Goal: Check status: Check status

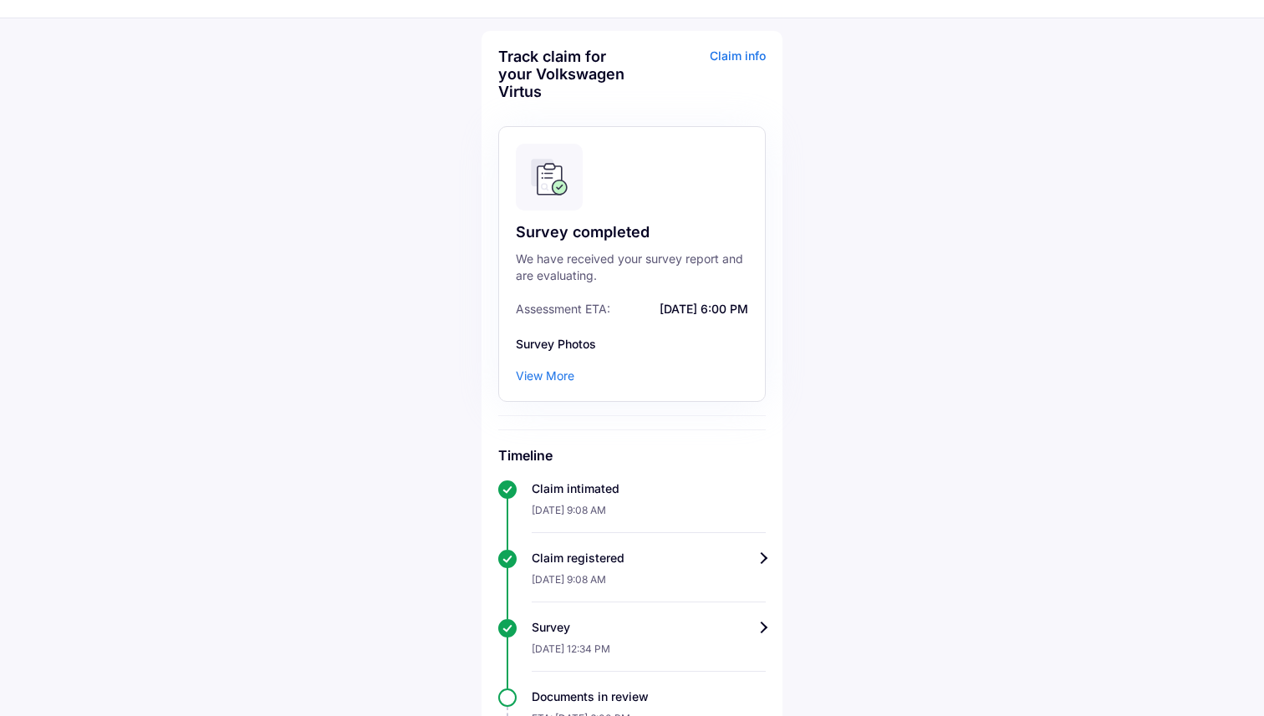
scroll to position [65, 0]
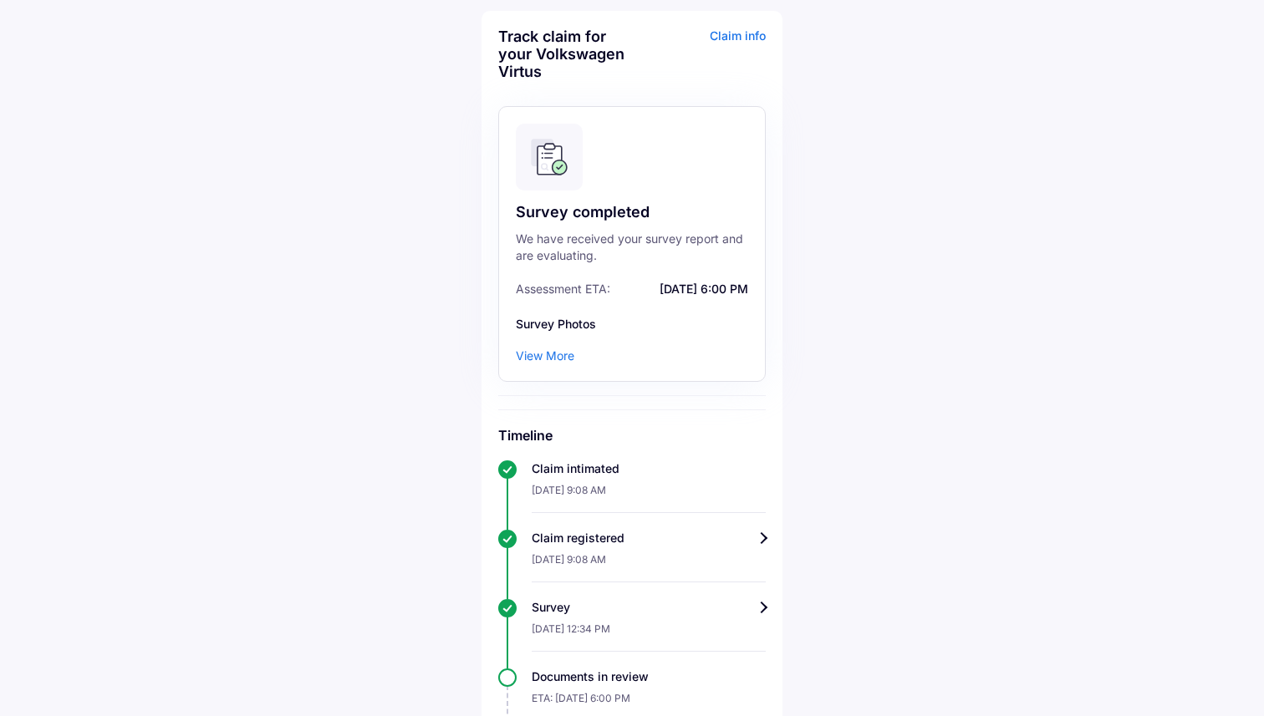
click at [543, 361] on div "View More" at bounding box center [545, 356] width 59 height 17
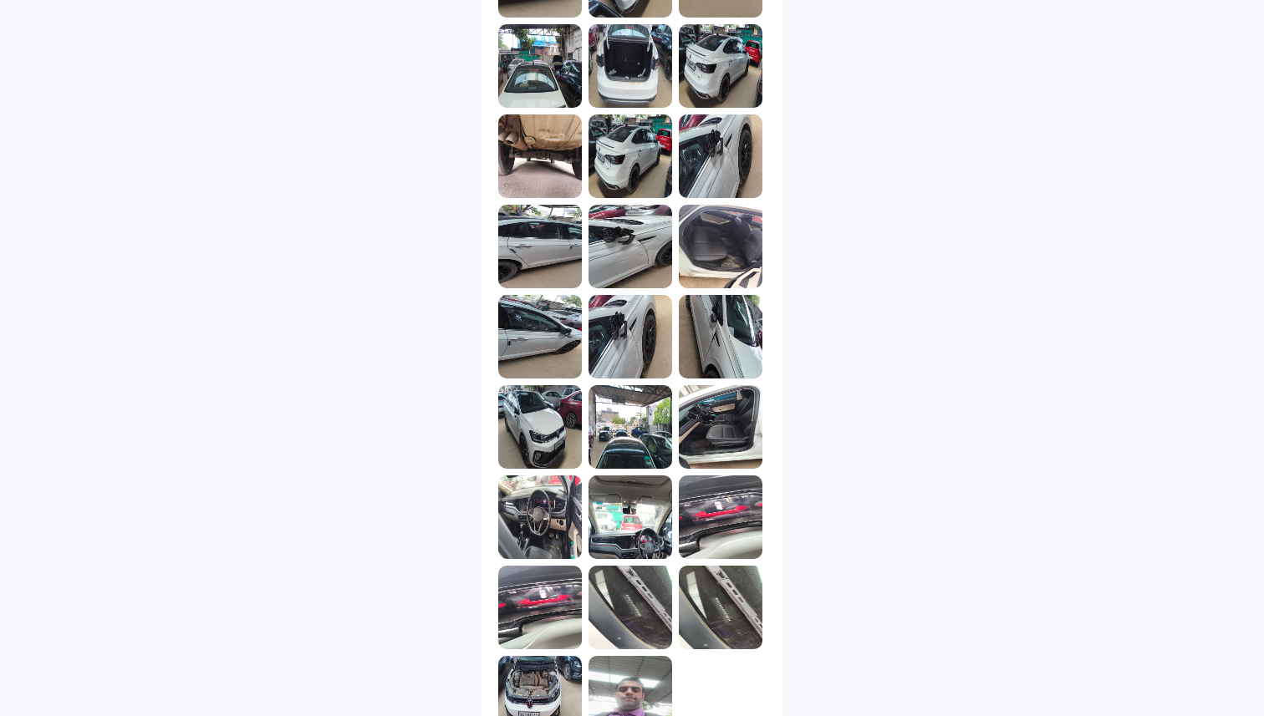
scroll to position [1671, 0]
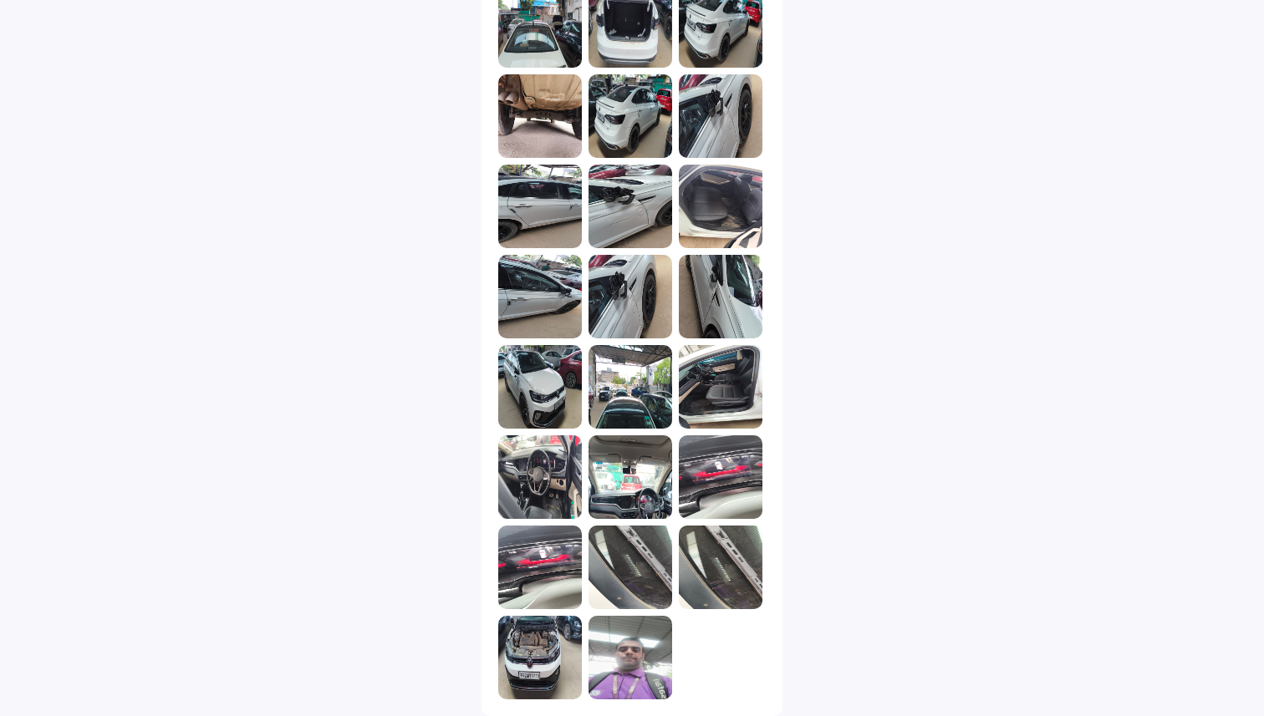
click at [630, 670] on img at bounding box center [631, 658] width 84 height 84
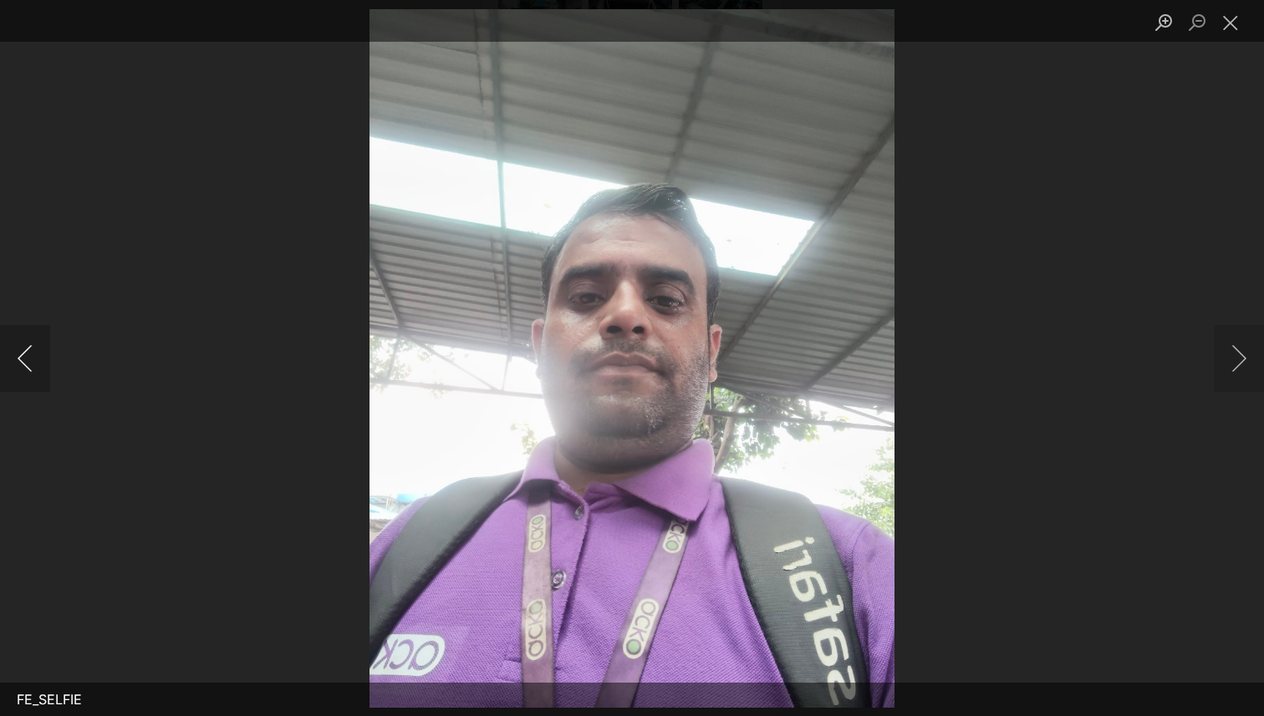
click at [26, 365] on button "Previous image" at bounding box center [25, 358] width 50 height 67
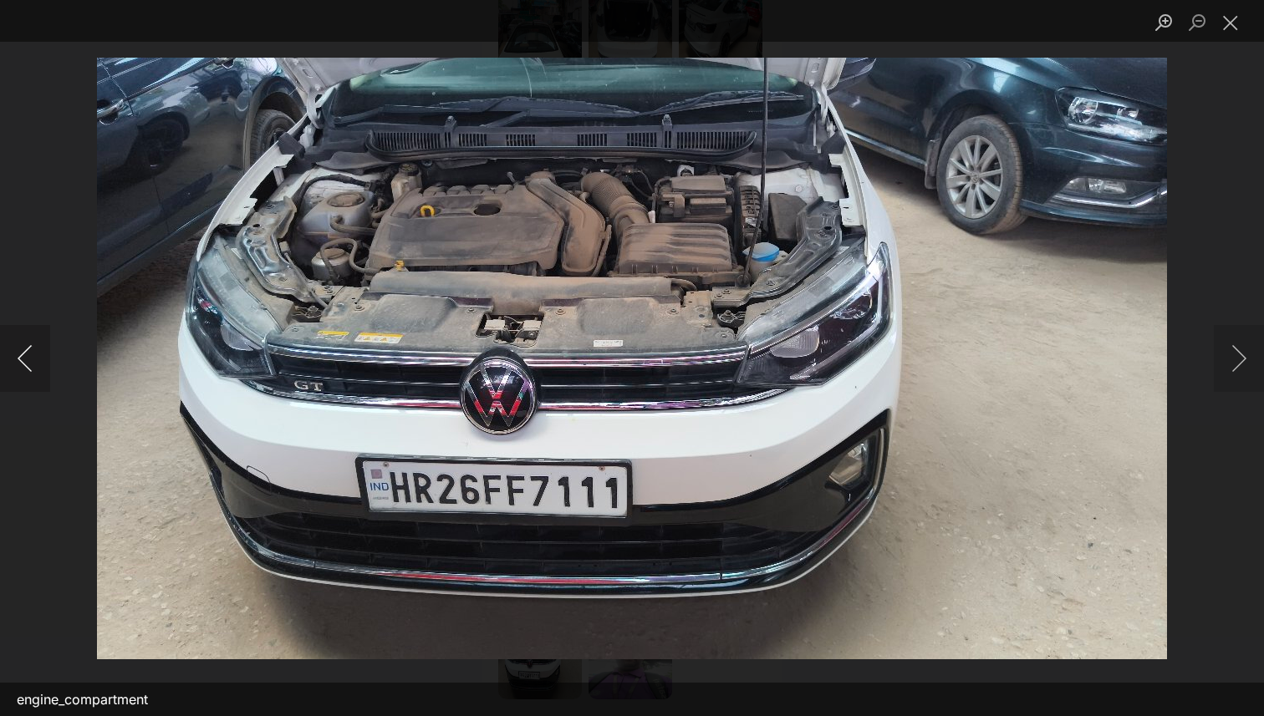
click at [26, 365] on button "Previous image" at bounding box center [25, 358] width 50 height 67
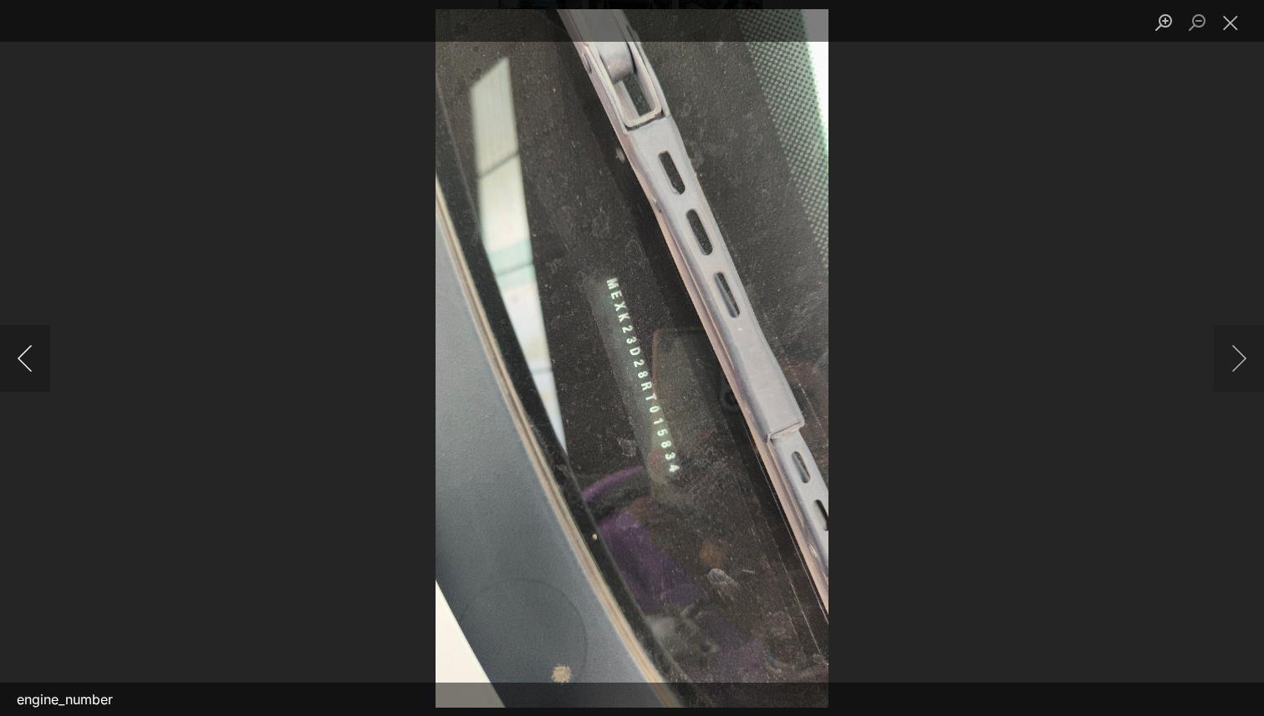
click at [26, 365] on button "Previous image" at bounding box center [25, 358] width 50 height 67
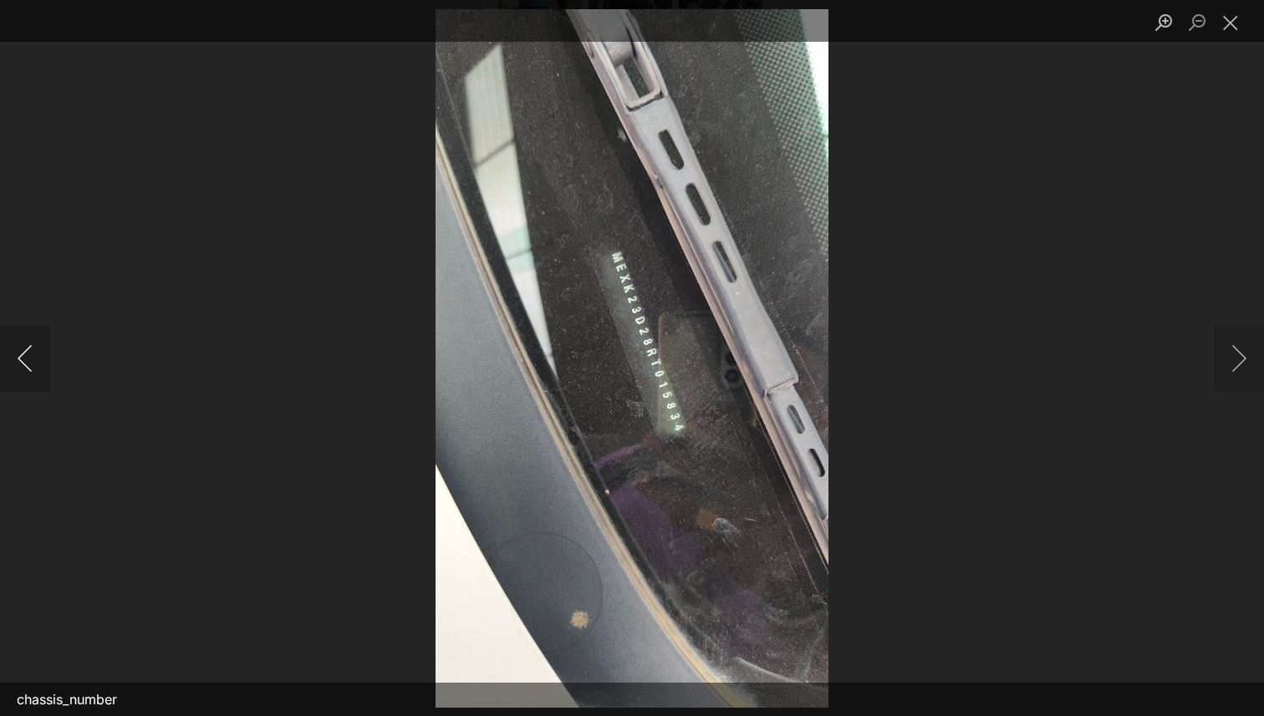
click at [26, 365] on button "Previous image" at bounding box center [25, 358] width 50 height 67
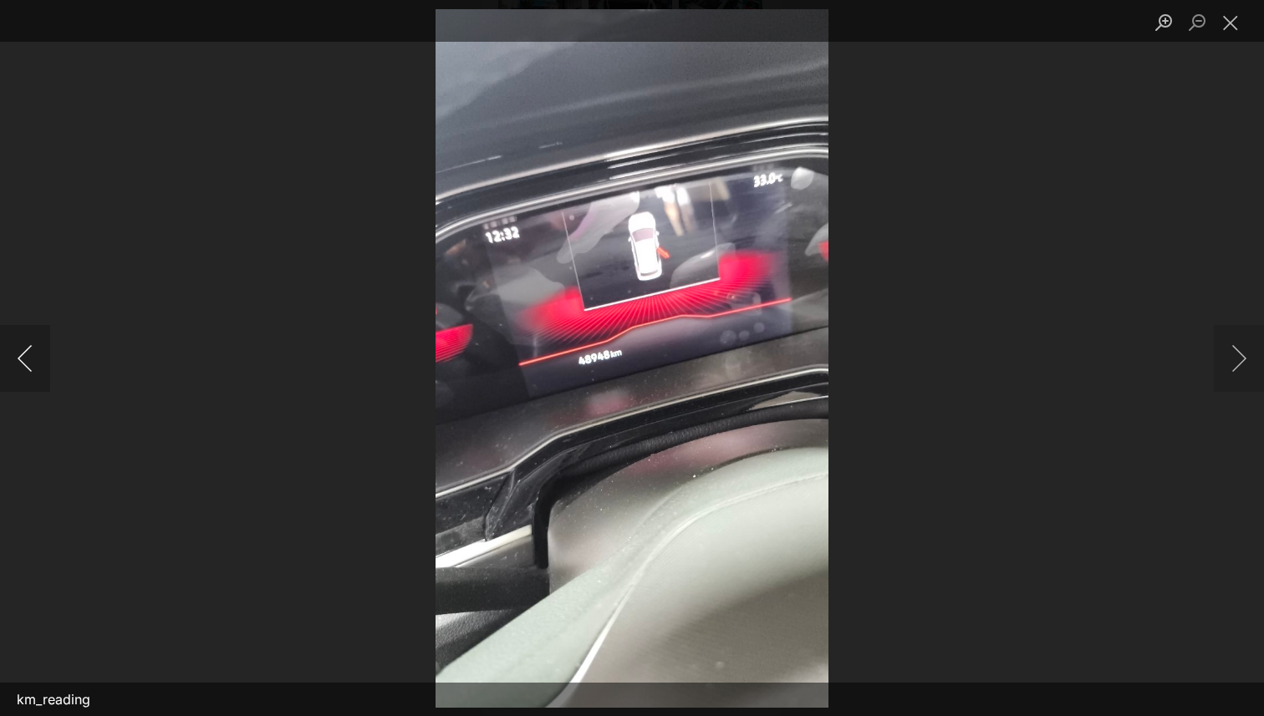
click at [26, 365] on button "Previous image" at bounding box center [25, 358] width 50 height 67
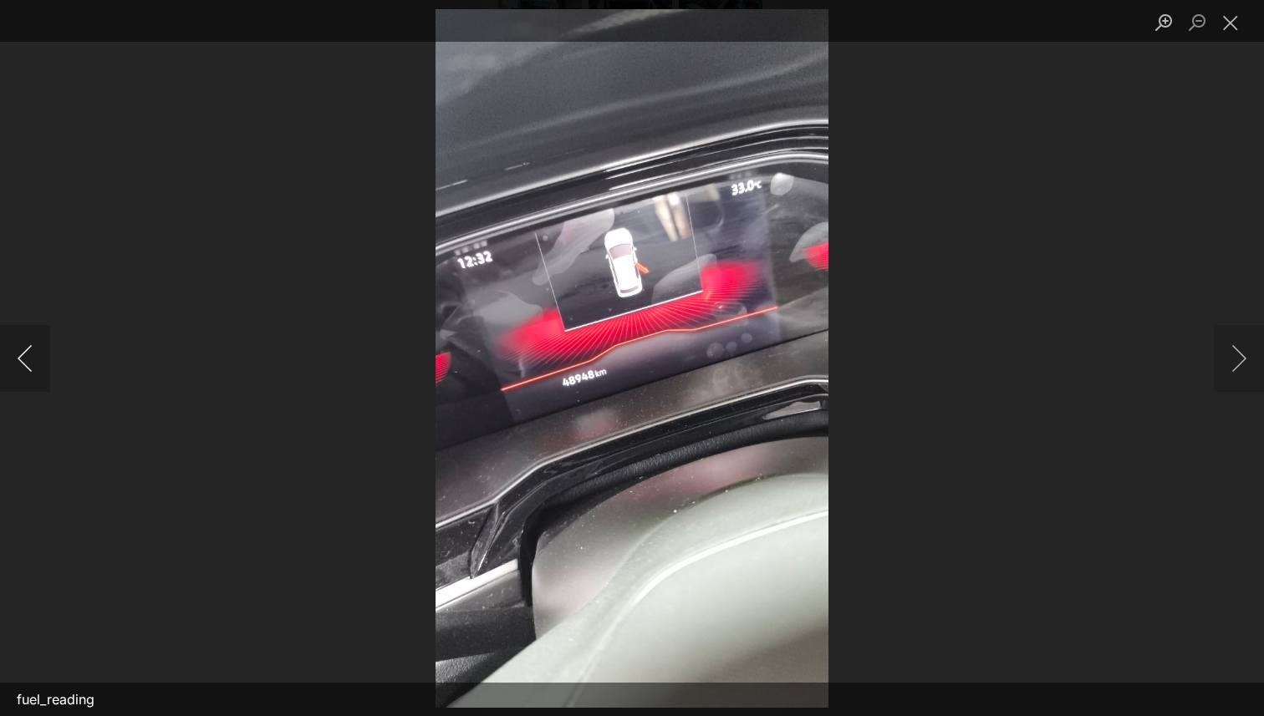
click at [26, 365] on button "Previous image" at bounding box center [25, 358] width 50 height 67
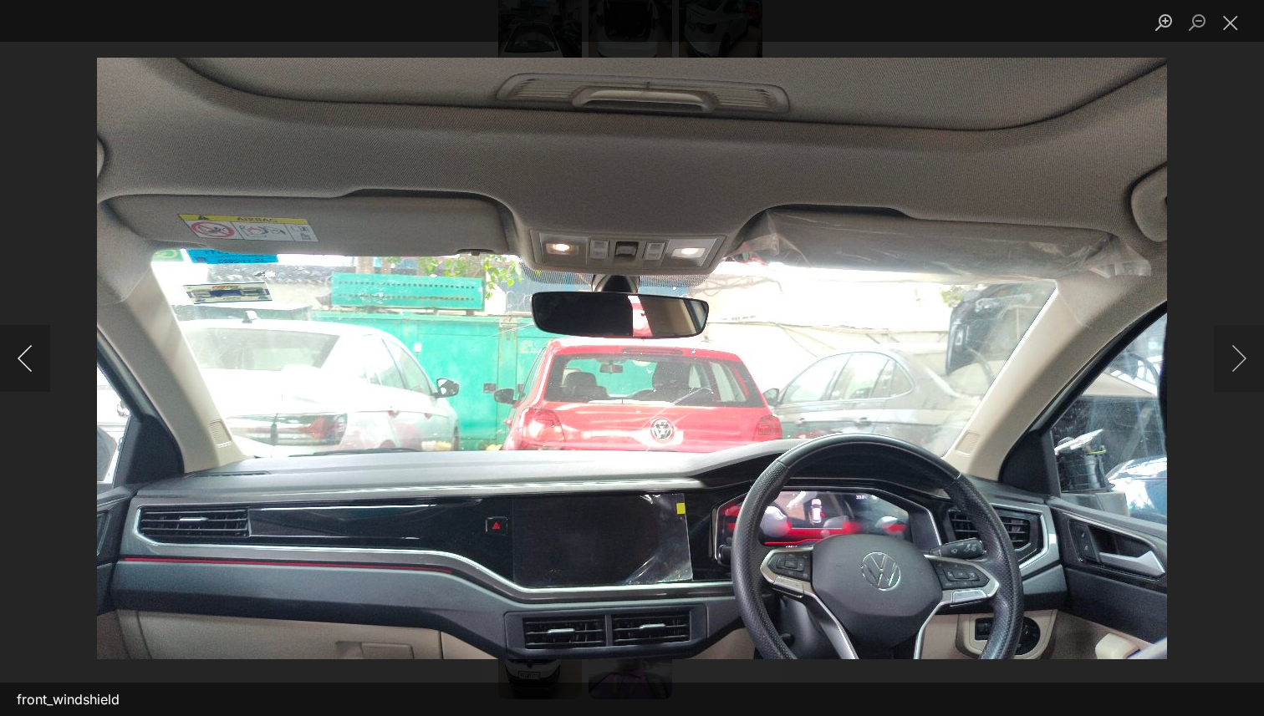
click at [26, 365] on button "Previous image" at bounding box center [25, 358] width 50 height 67
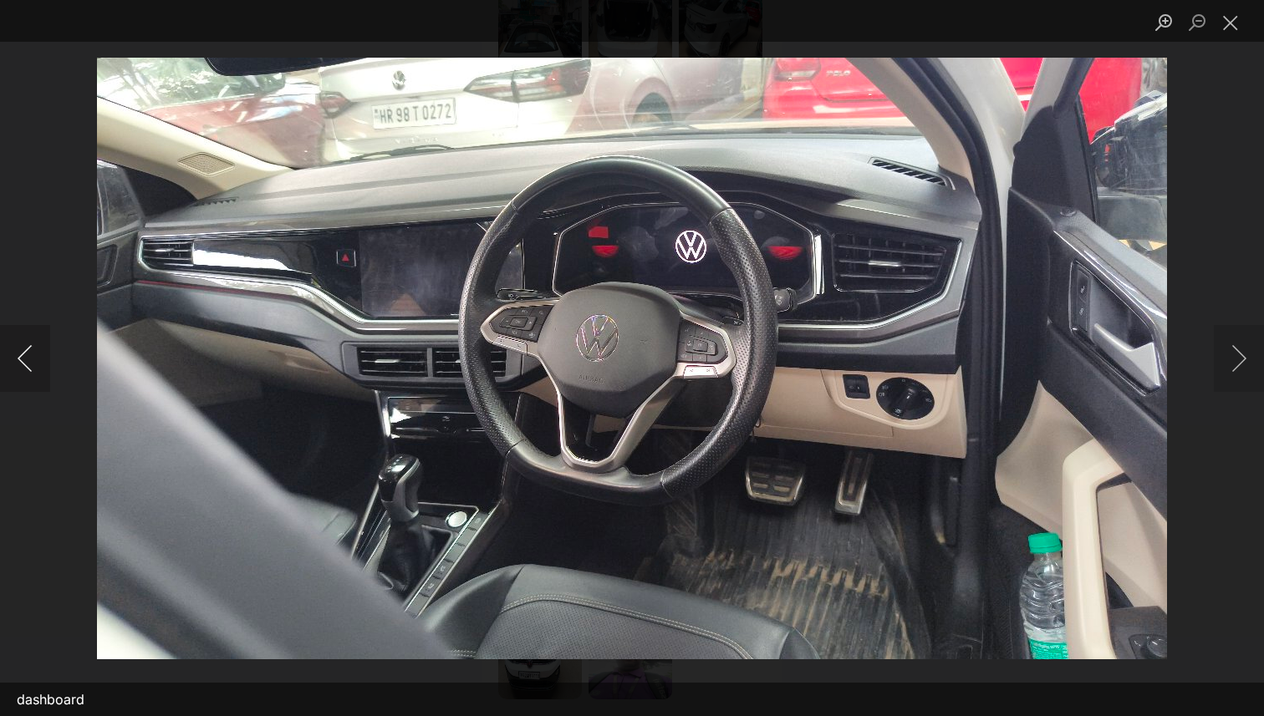
click at [26, 365] on button "Previous image" at bounding box center [25, 358] width 50 height 67
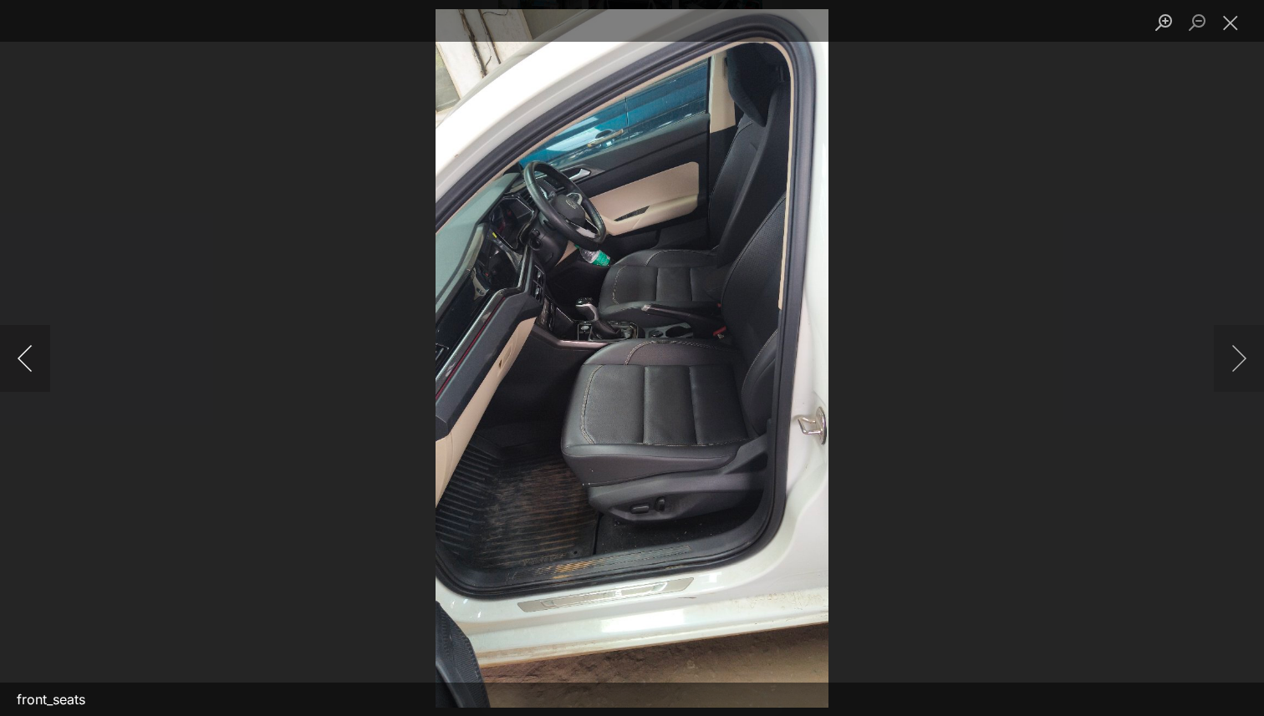
click at [26, 365] on button "Previous image" at bounding box center [25, 358] width 50 height 67
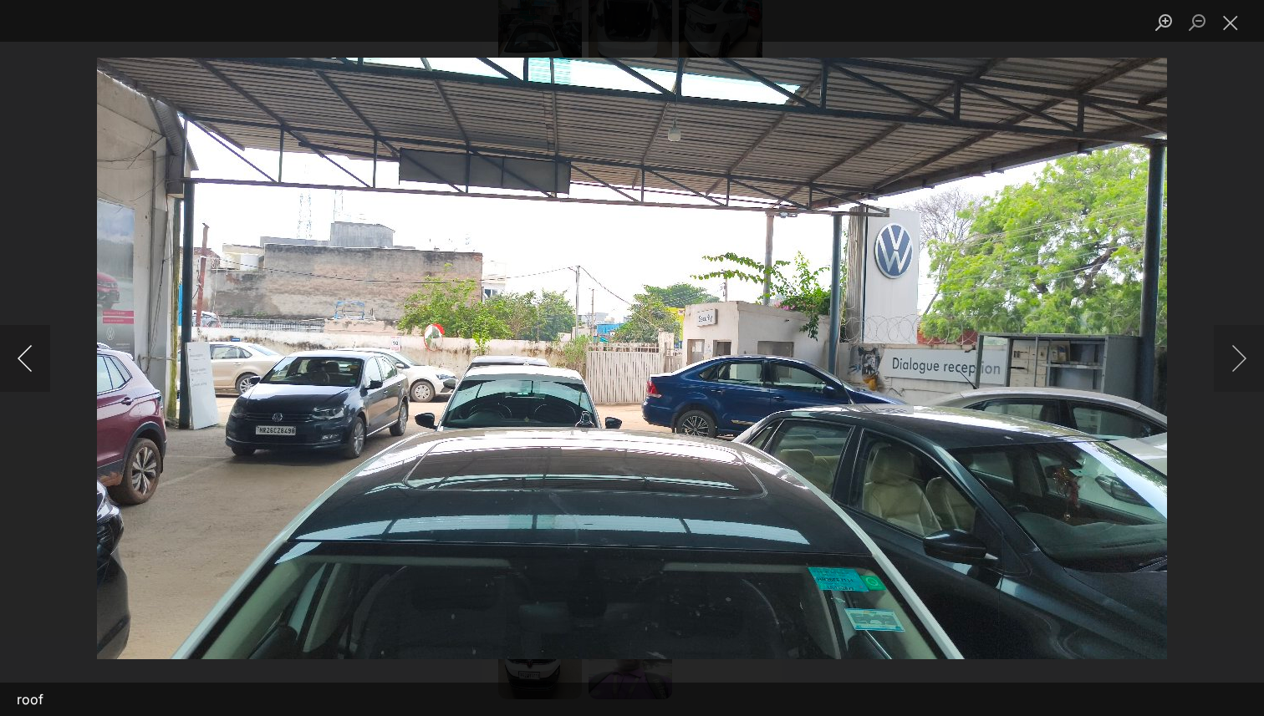
click at [26, 365] on button "Previous image" at bounding box center [25, 358] width 50 height 67
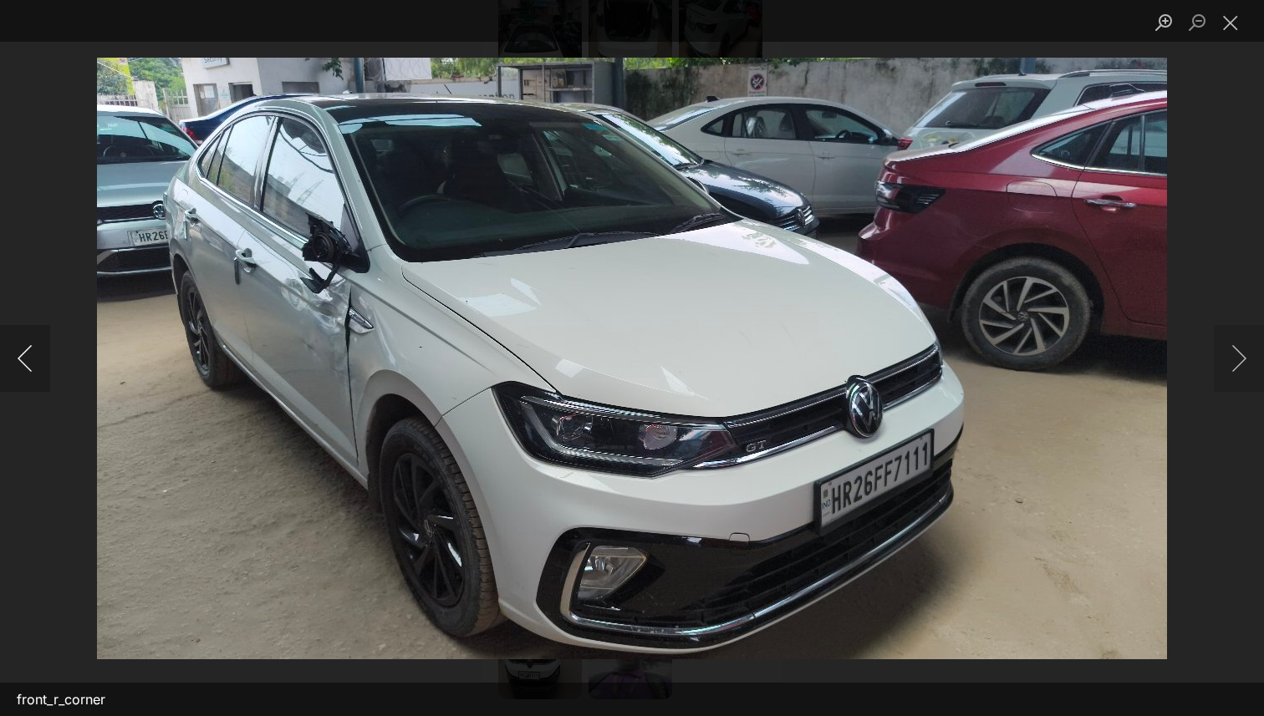
click at [26, 365] on button "Previous image" at bounding box center [25, 358] width 50 height 67
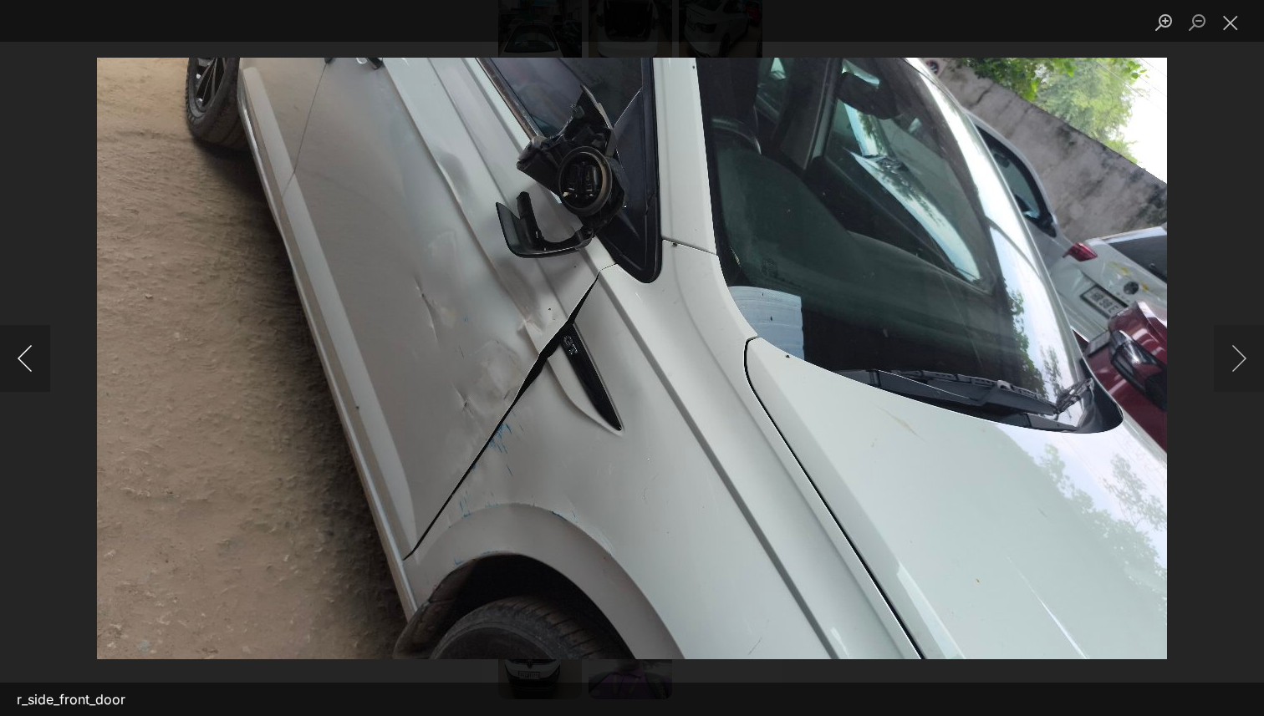
click at [26, 365] on button "Previous image" at bounding box center [25, 358] width 50 height 67
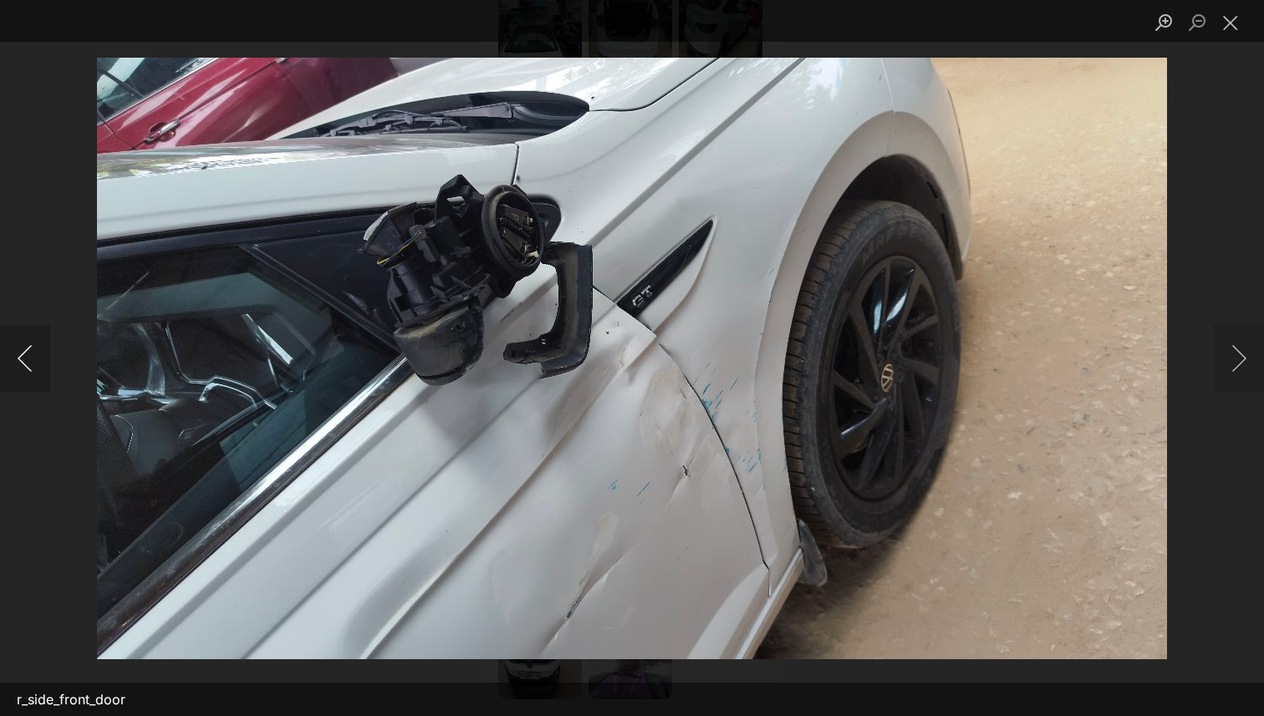
click at [26, 365] on button "Previous image" at bounding box center [25, 358] width 50 height 67
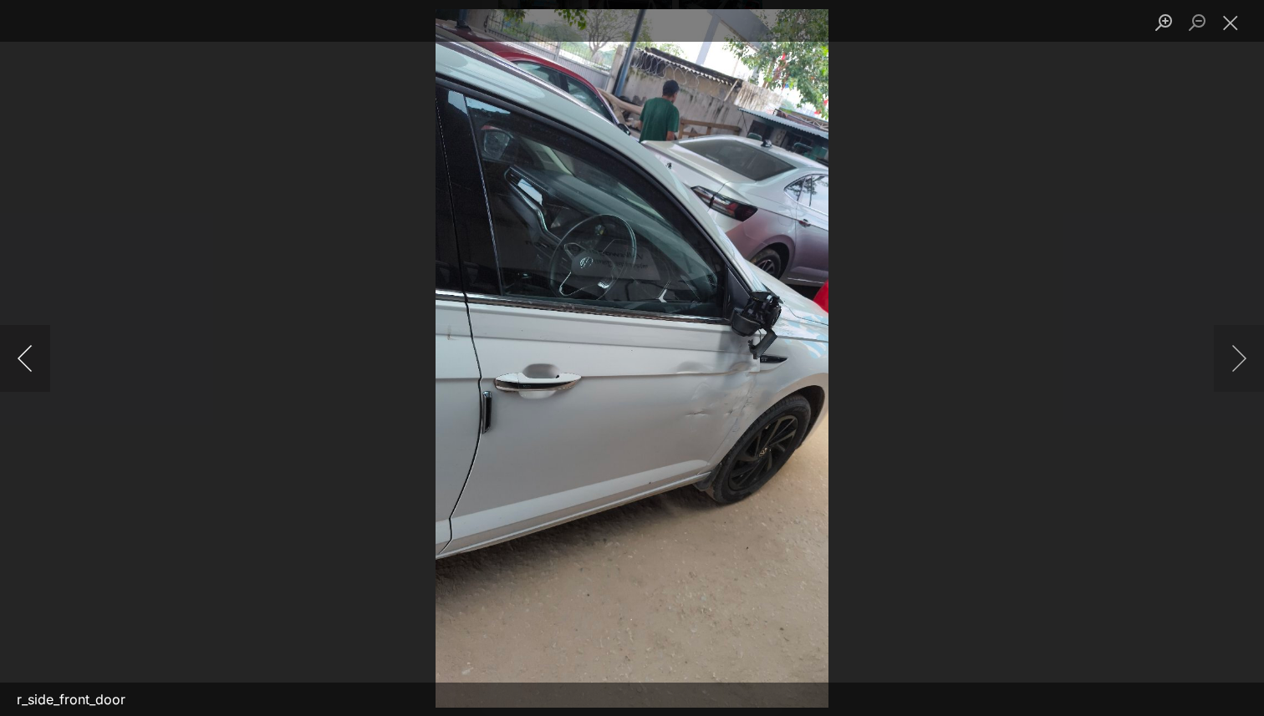
click at [26, 365] on button "Previous image" at bounding box center [25, 358] width 50 height 67
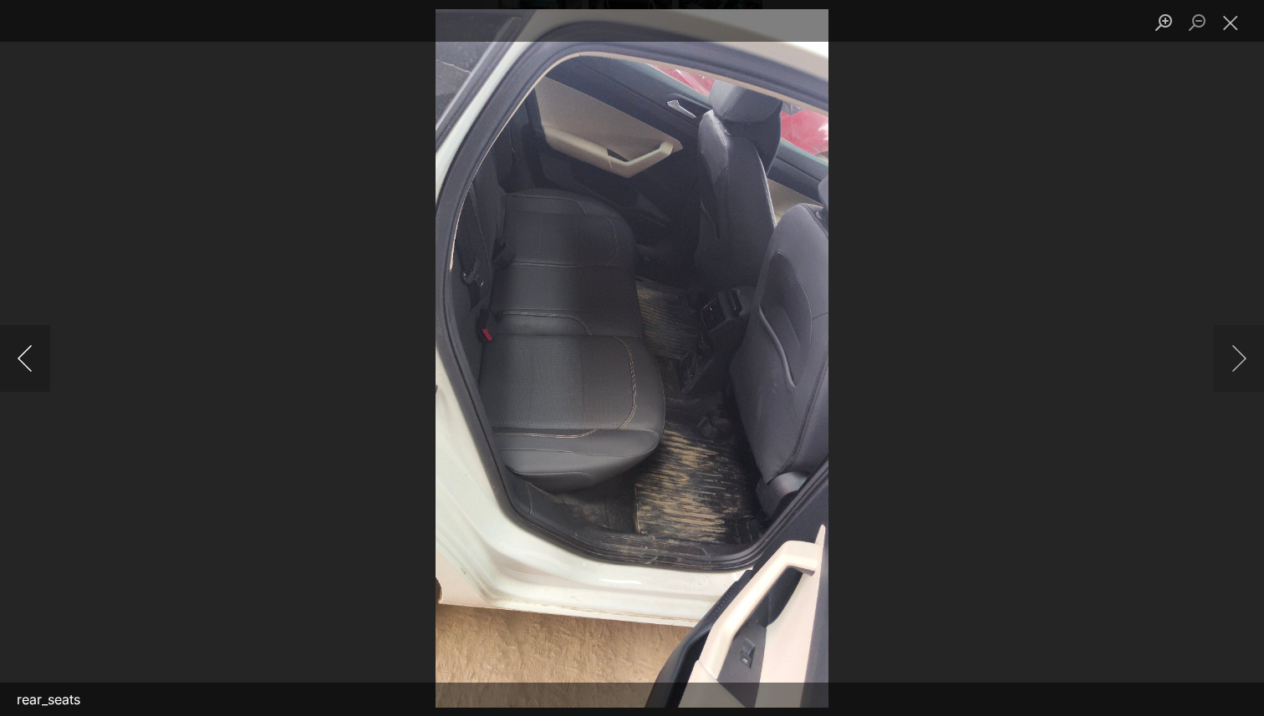
click at [26, 365] on button "Previous image" at bounding box center [25, 358] width 50 height 67
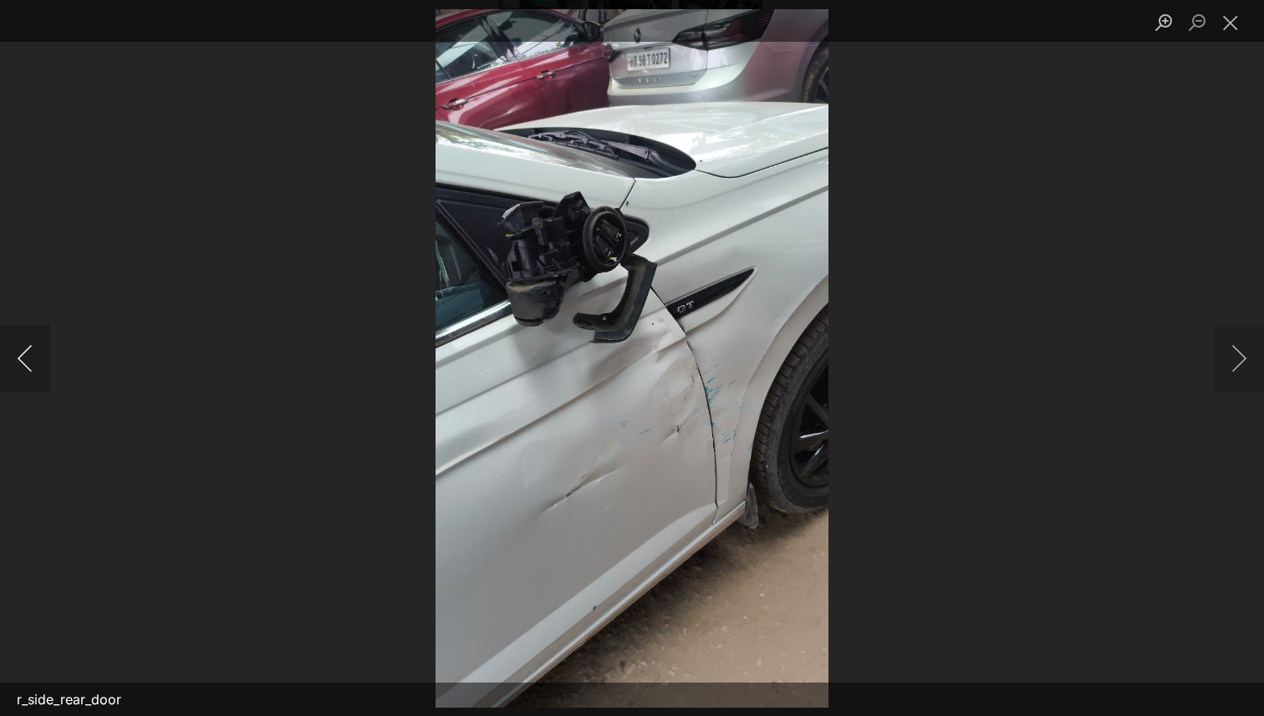
click at [26, 365] on button "Previous image" at bounding box center [25, 358] width 50 height 67
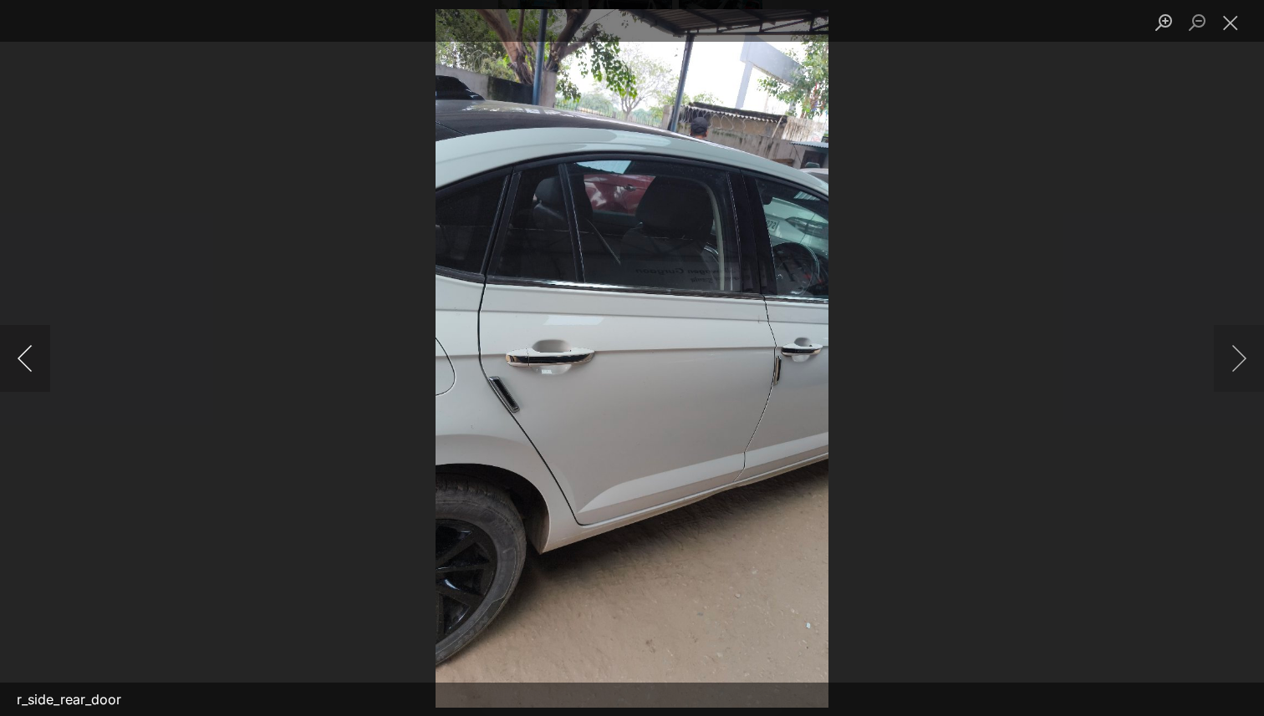
click at [26, 365] on button "Previous image" at bounding box center [25, 358] width 50 height 67
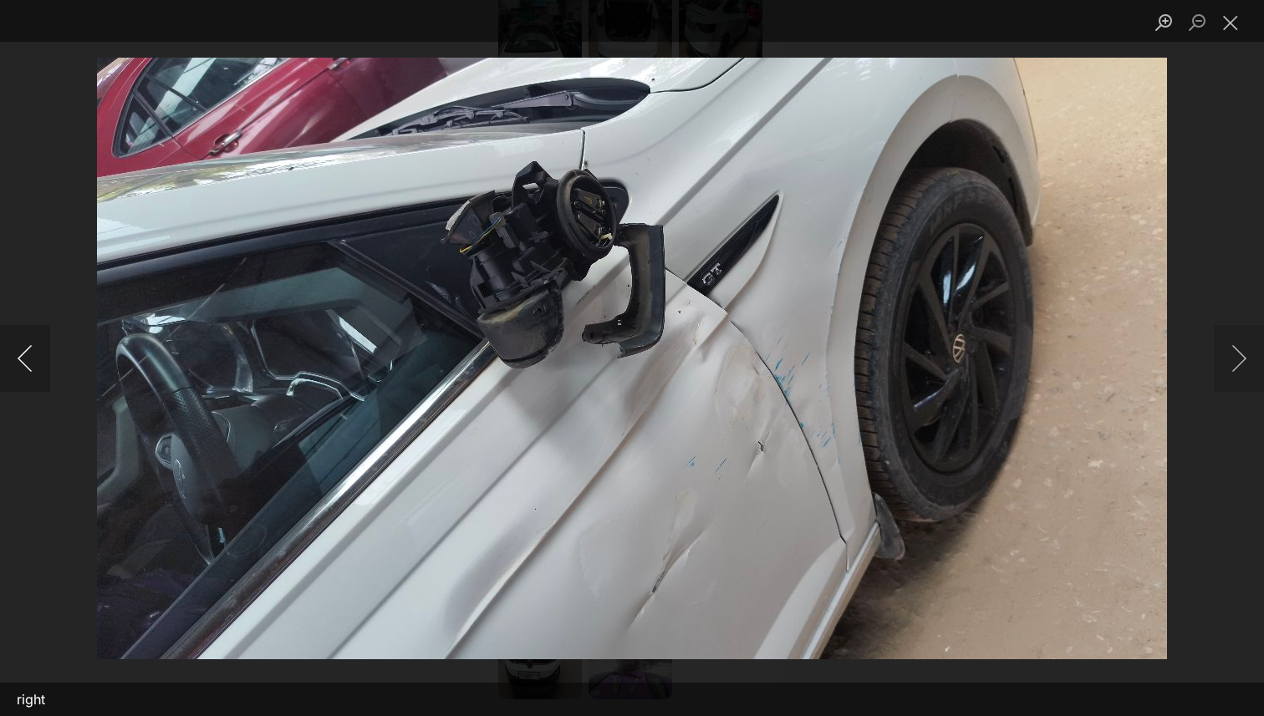
click at [26, 365] on button "Previous image" at bounding box center [25, 358] width 50 height 67
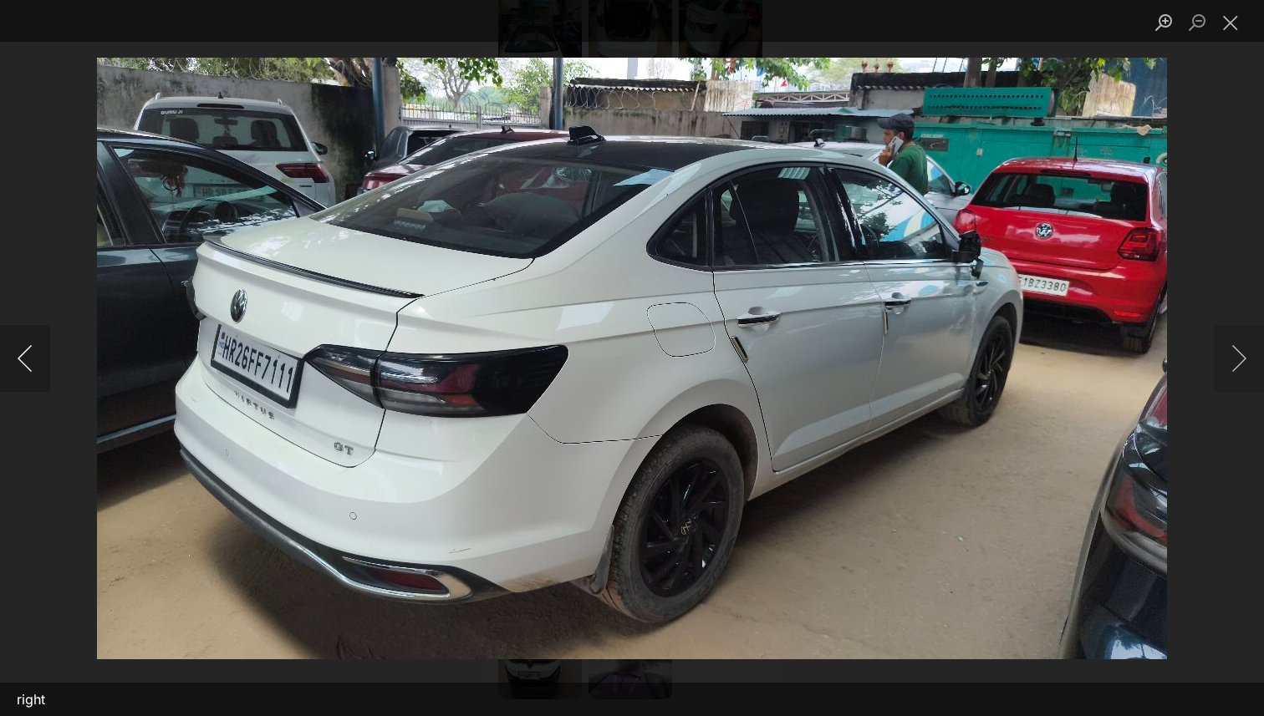
click at [26, 365] on button "Previous image" at bounding box center [25, 358] width 50 height 67
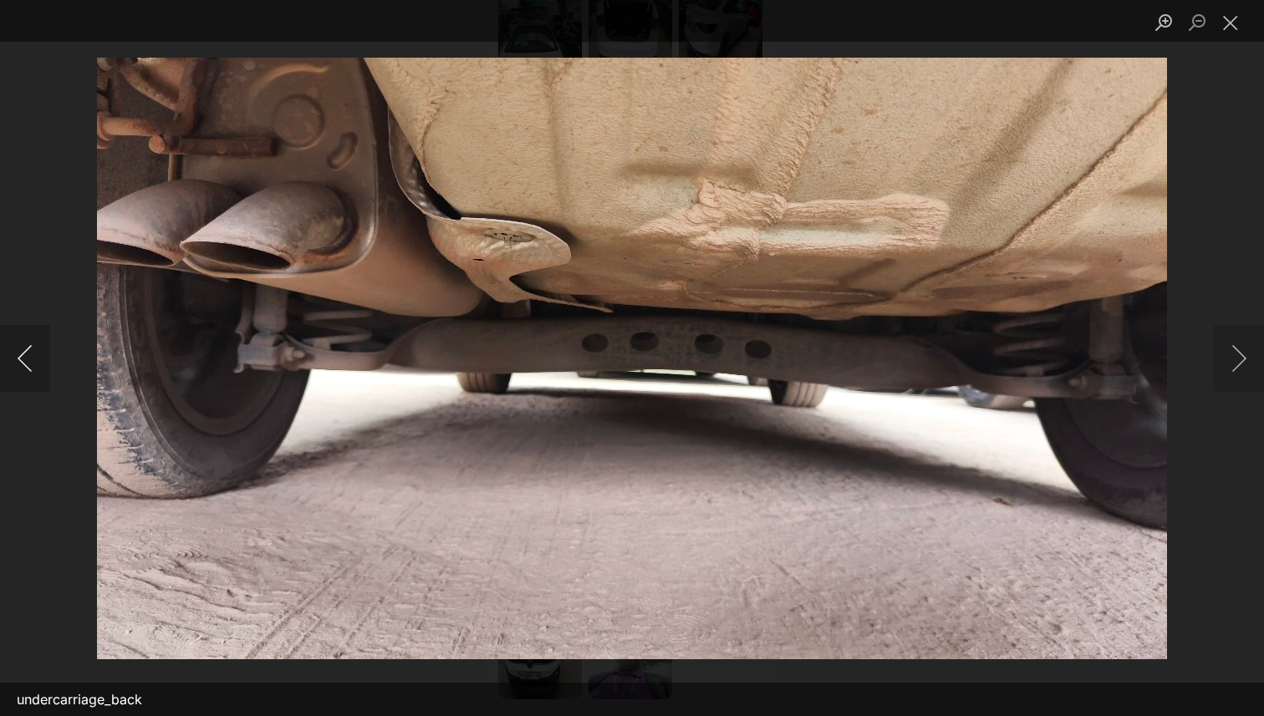
click at [26, 365] on button "Previous image" at bounding box center [25, 358] width 50 height 67
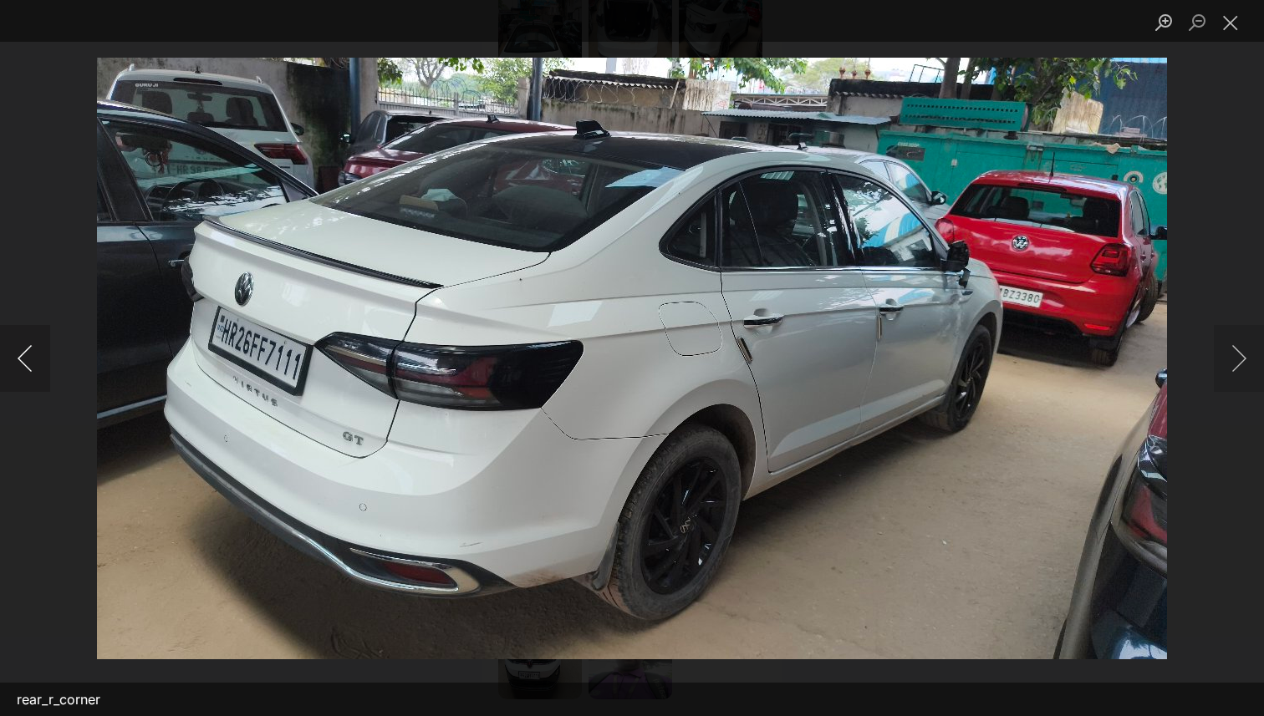
click at [26, 365] on button "Previous image" at bounding box center [25, 358] width 50 height 67
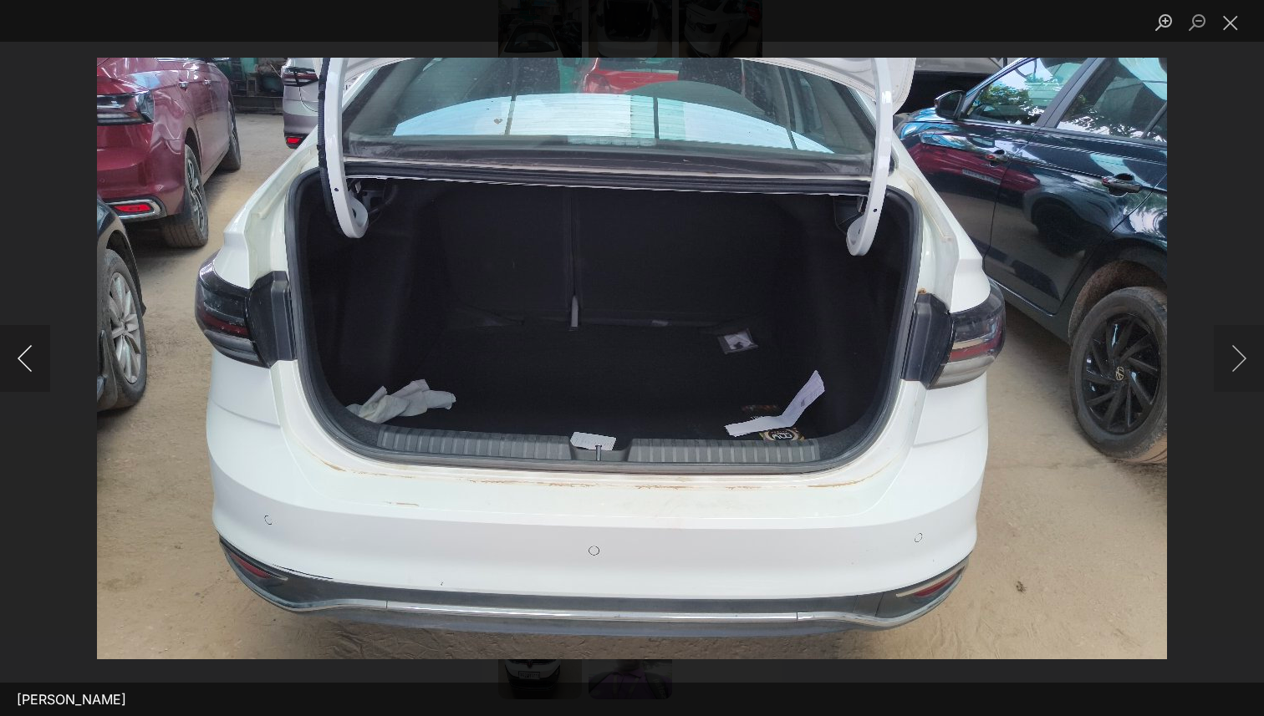
click at [26, 365] on button "Previous image" at bounding box center [25, 358] width 50 height 67
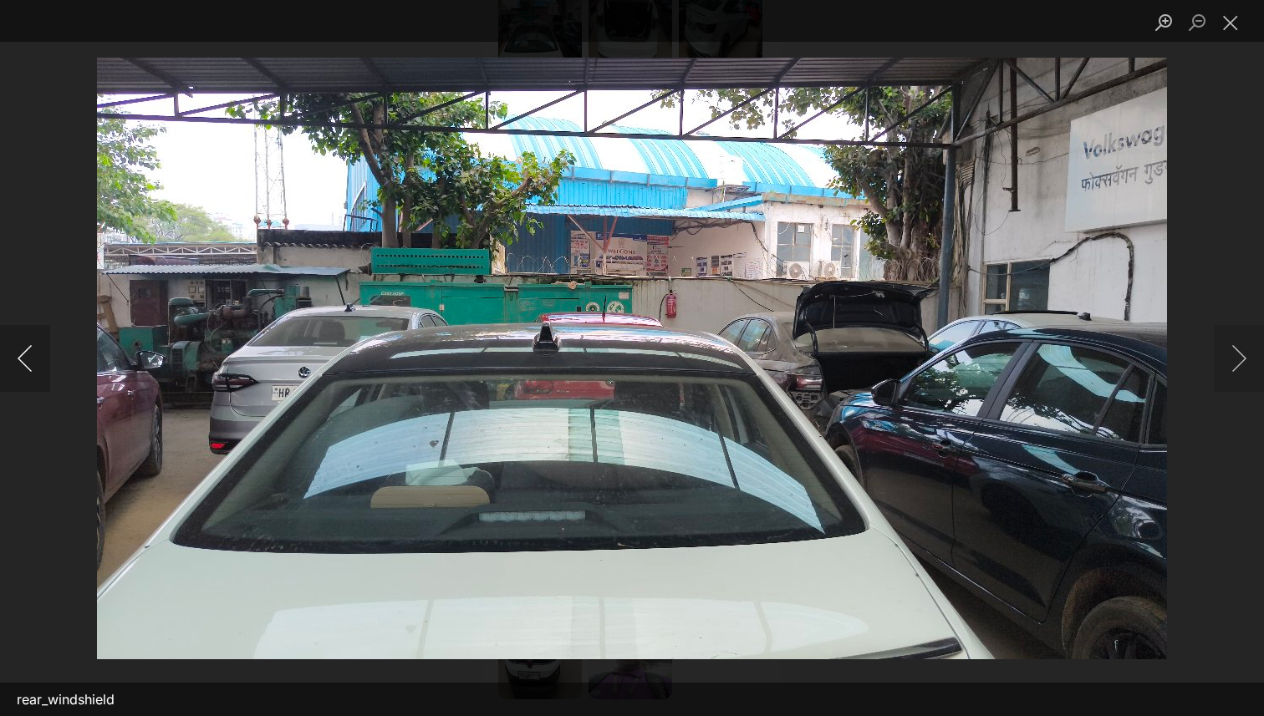
click at [26, 365] on button "Previous image" at bounding box center [25, 358] width 50 height 67
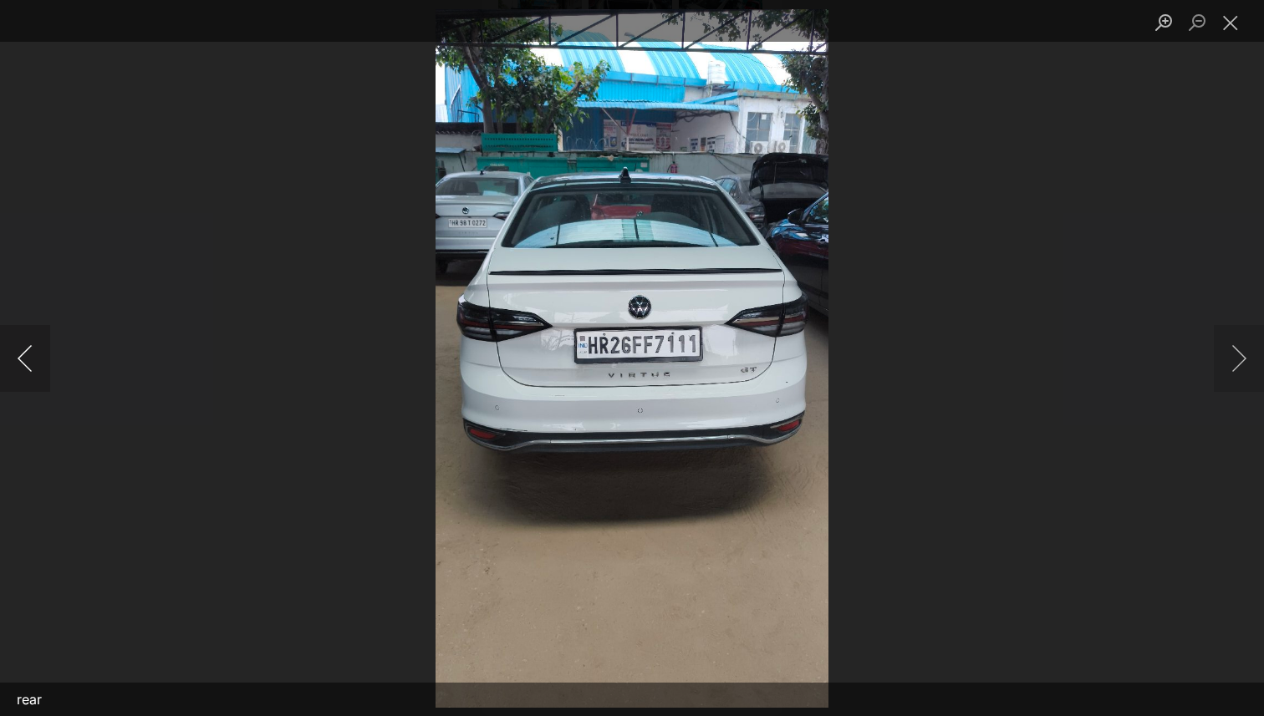
click at [26, 365] on button "Previous image" at bounding box center [25, 358] width 50 height 67
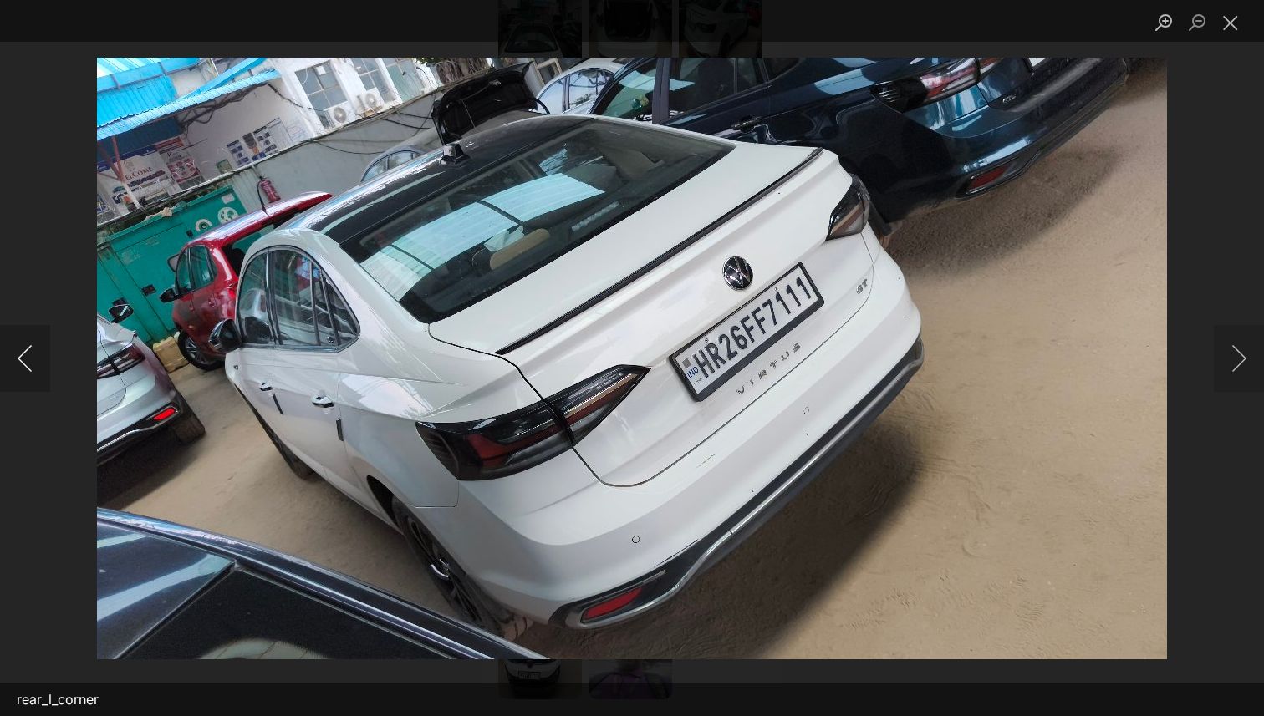
click at [26, 365] on button "Previous image" at bounding box center [25, 358] width 50 height 67
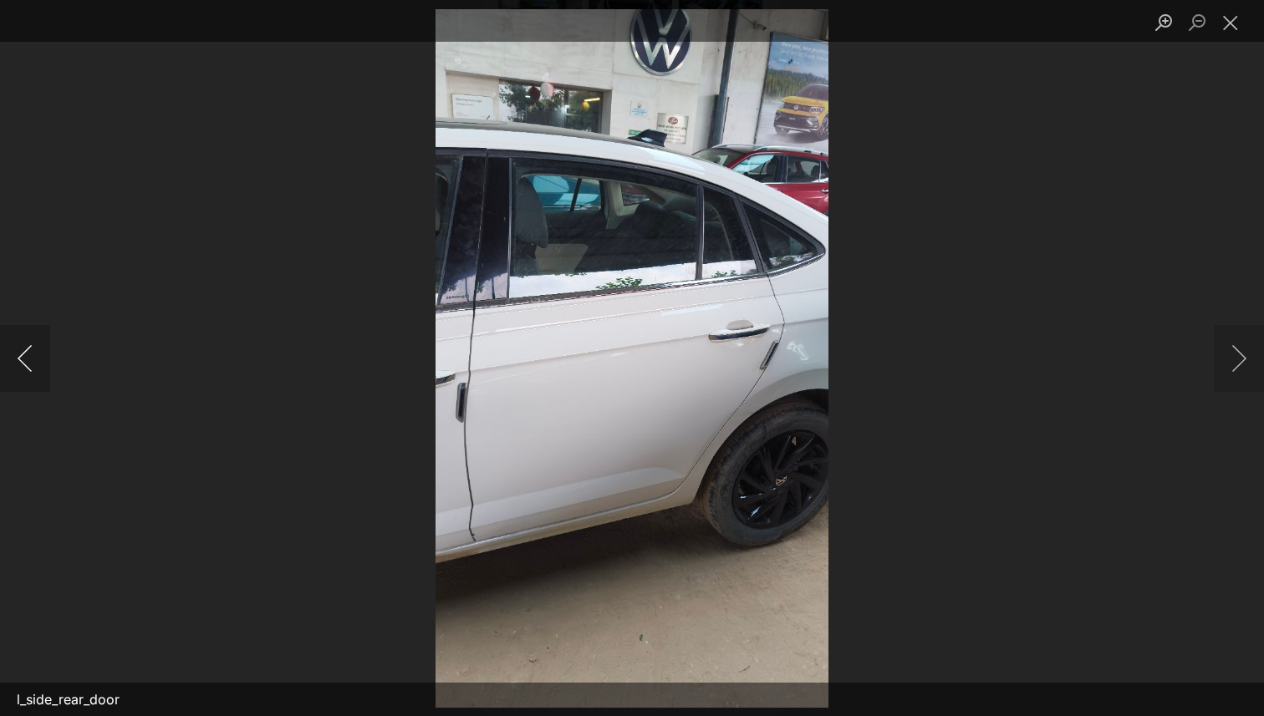
click at [26, 365] on button "Previous image" at bounding box center [25, 358] width 50 height 67
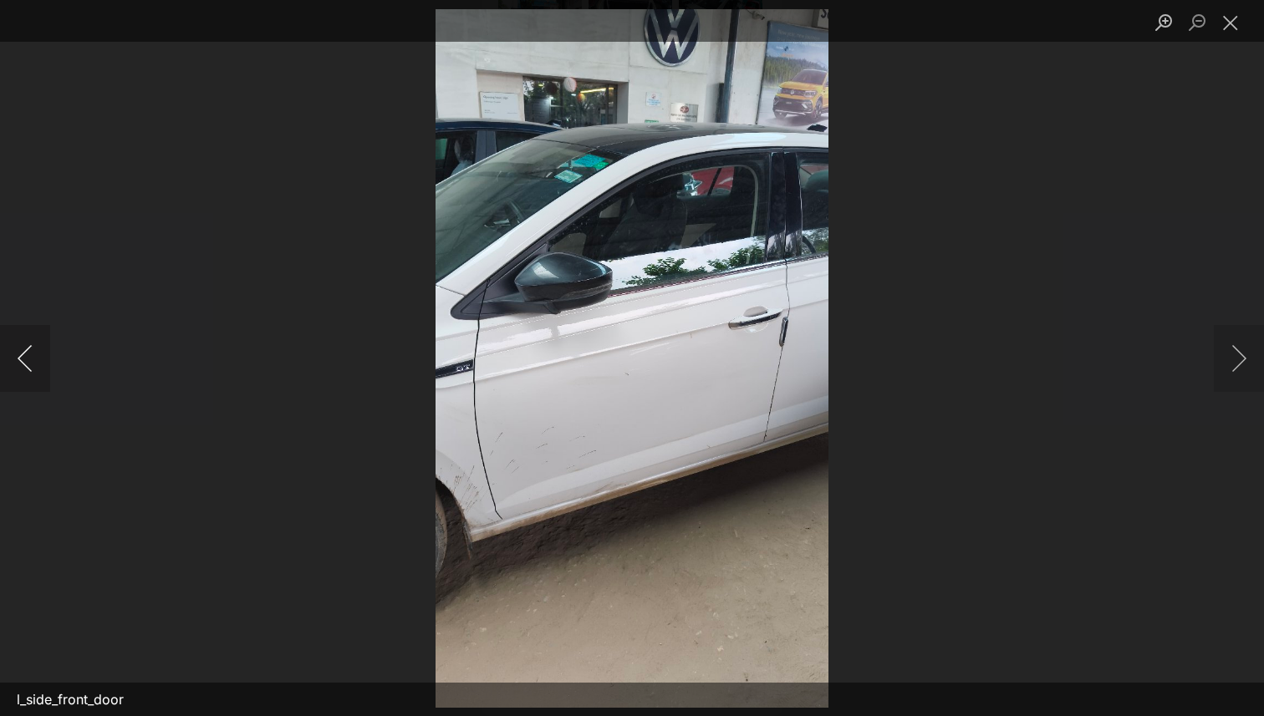
click at [26, 365] on button "Previous image" at bounding box center [25, 358] width 50 height 67
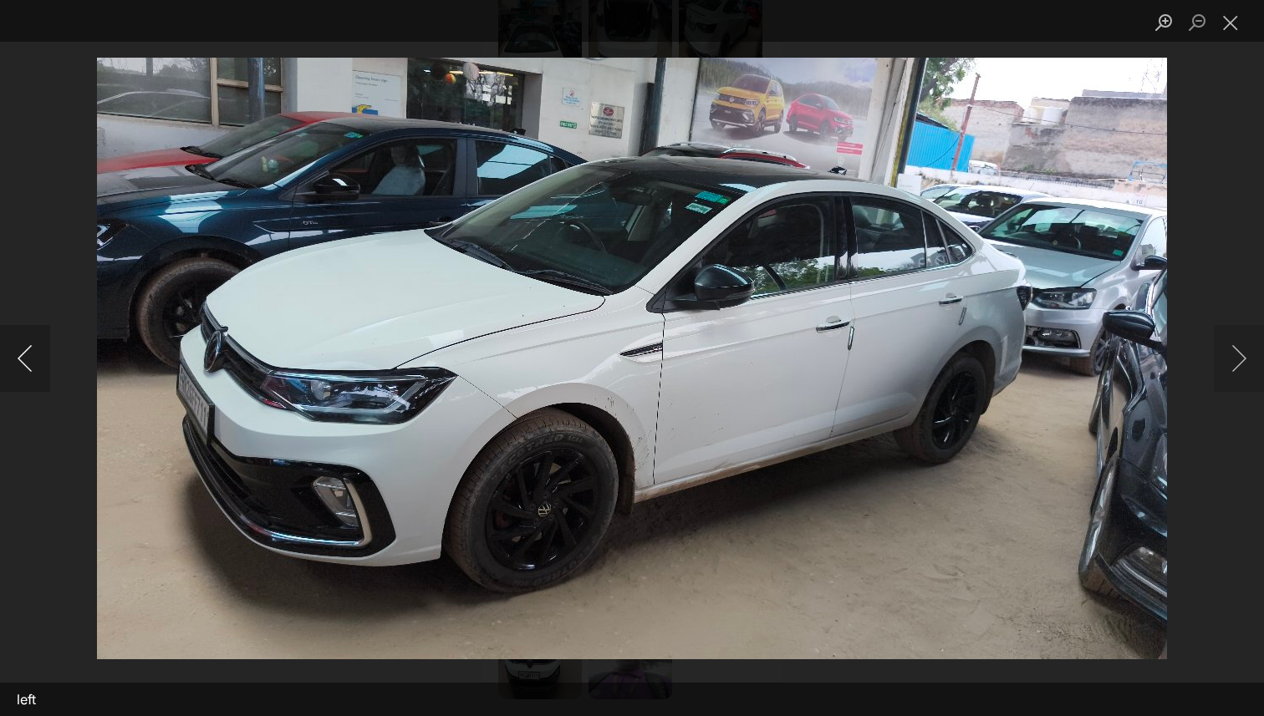
click at [26, 365] on button "Previous image" at bounding box center [25, 358] width 50 height 67
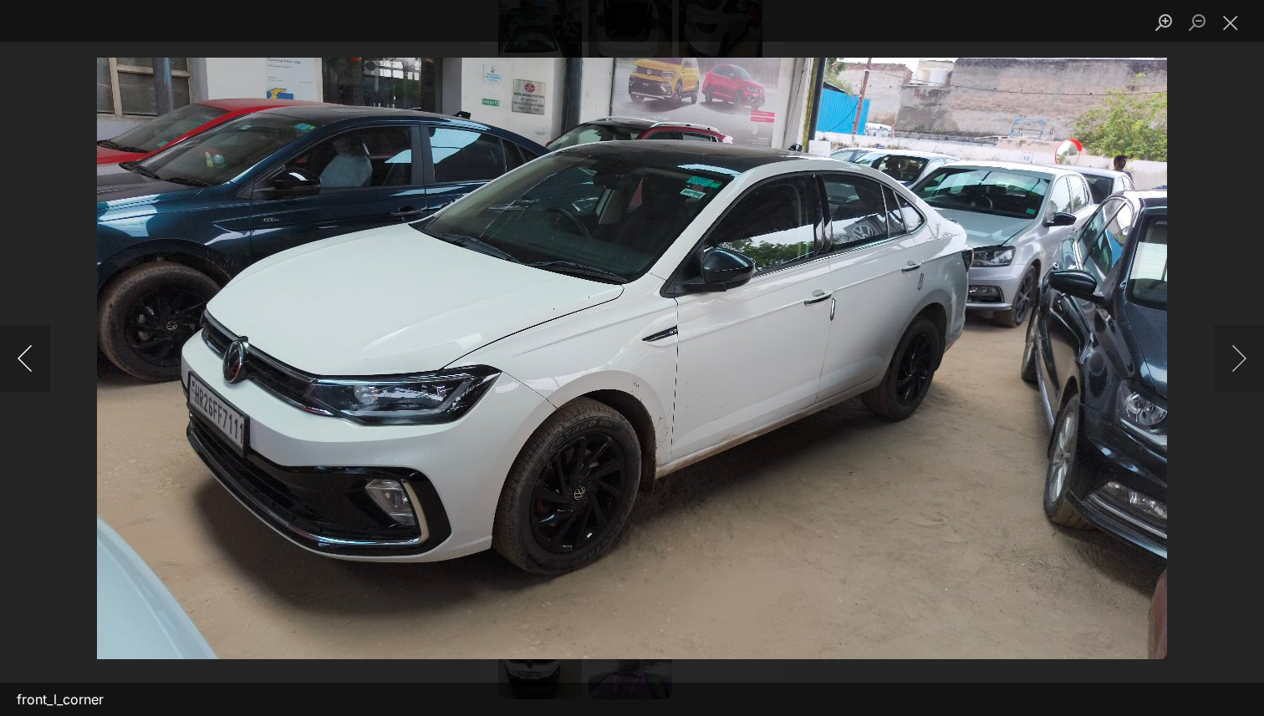
click at [26, 365] on button "Previous image" at bounding box center [25, 358] width 50 height 67
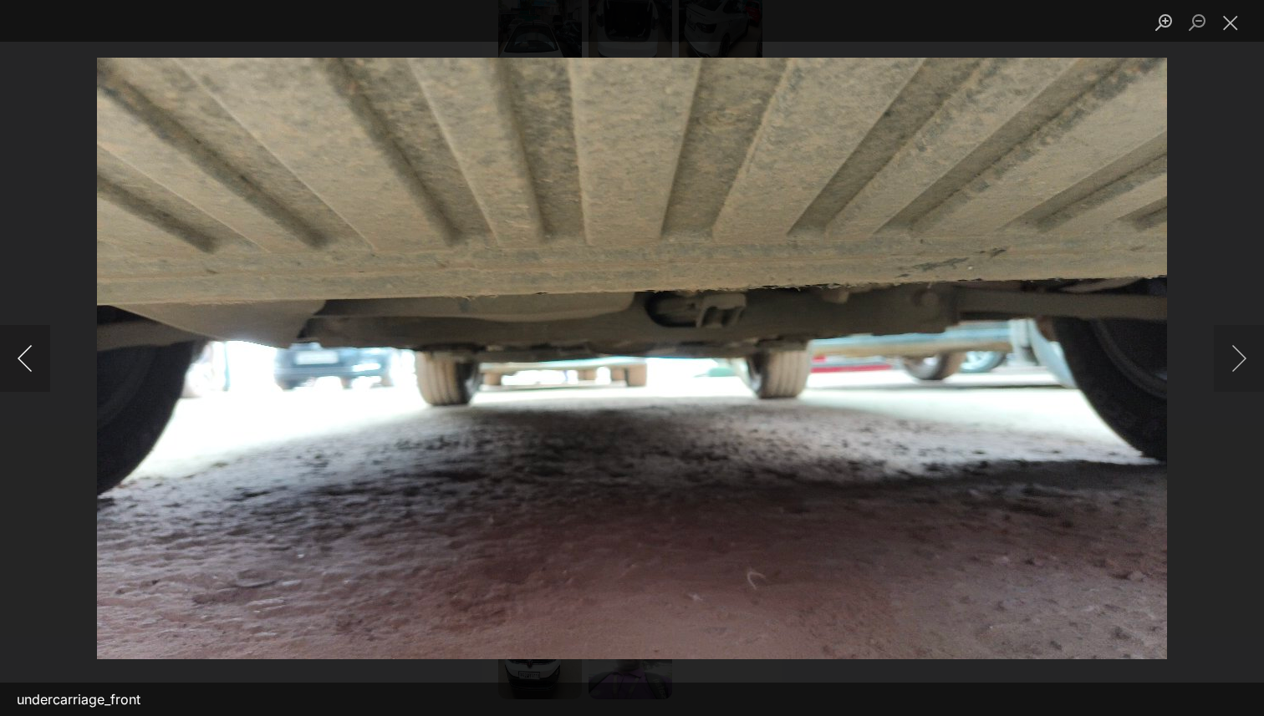
click at [26, 365] on button "Previous image" at bounding box center [25, 358] width 50 height 67
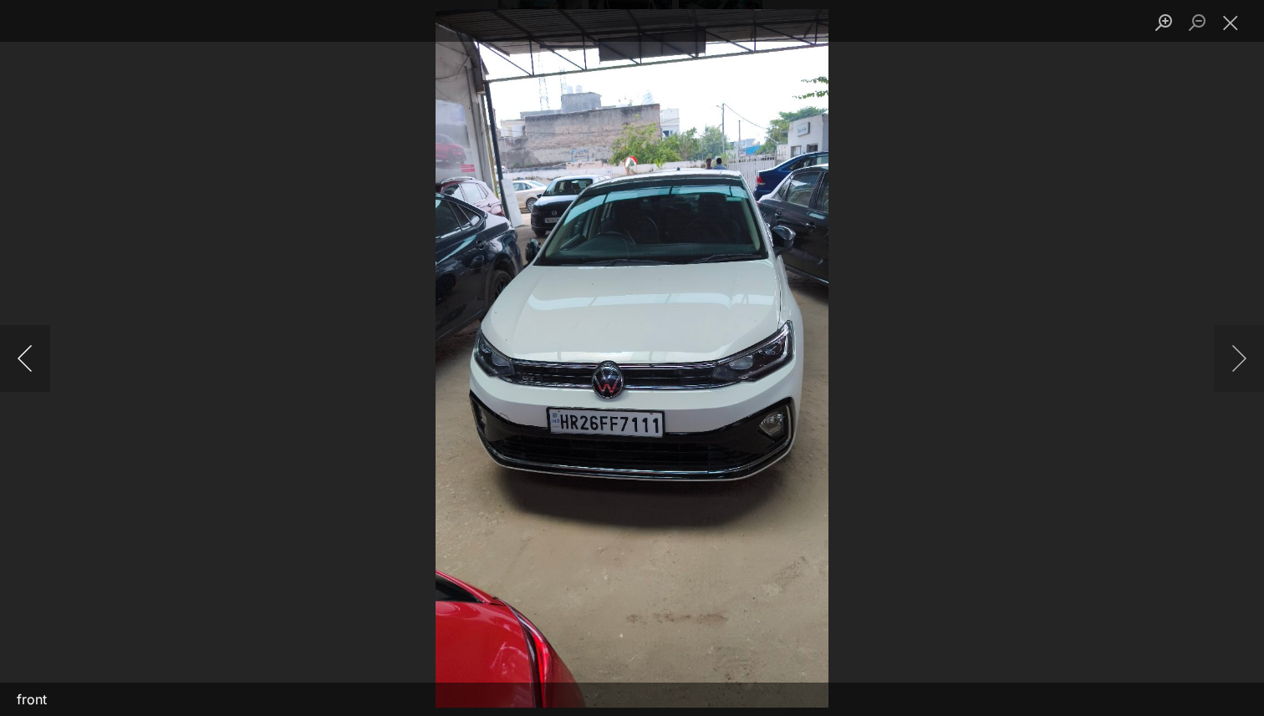
click at [26, 365] on button "Previous image" at bounding box center [25, 358] width 50 height 67
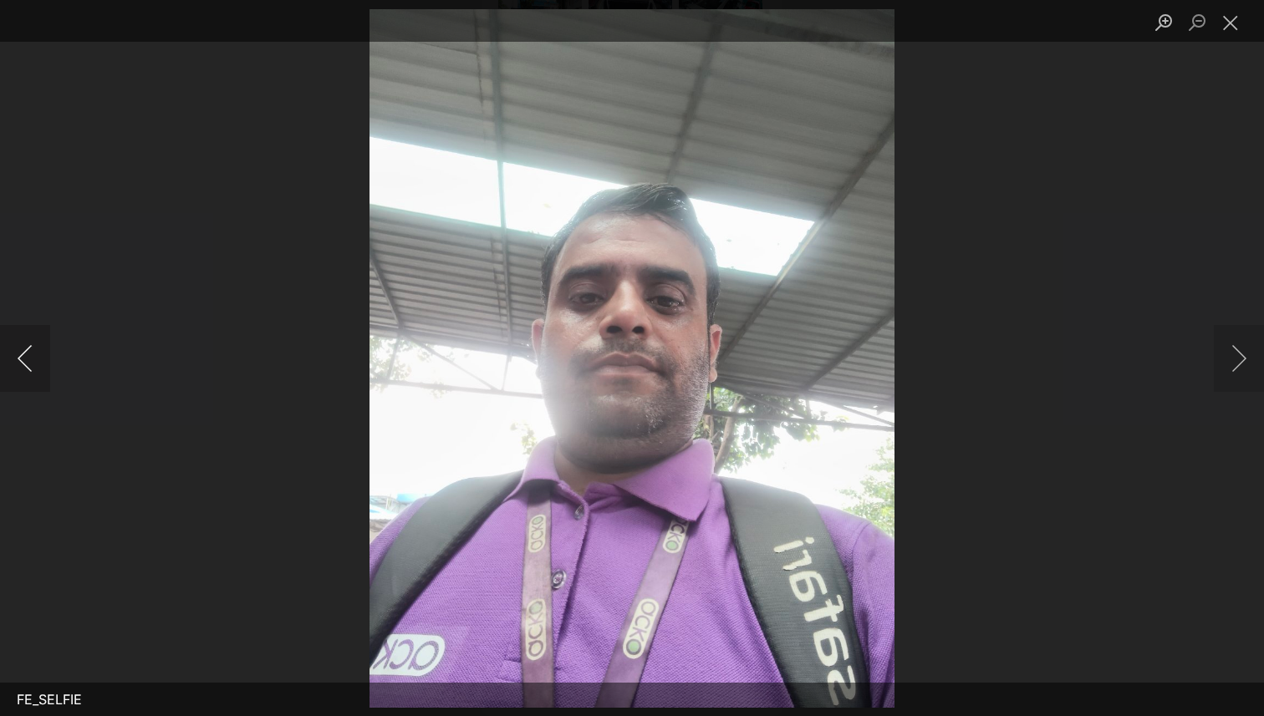
click at [26, 365] on button "Previous image" at bounding box center [25, 358] width 50 height 67
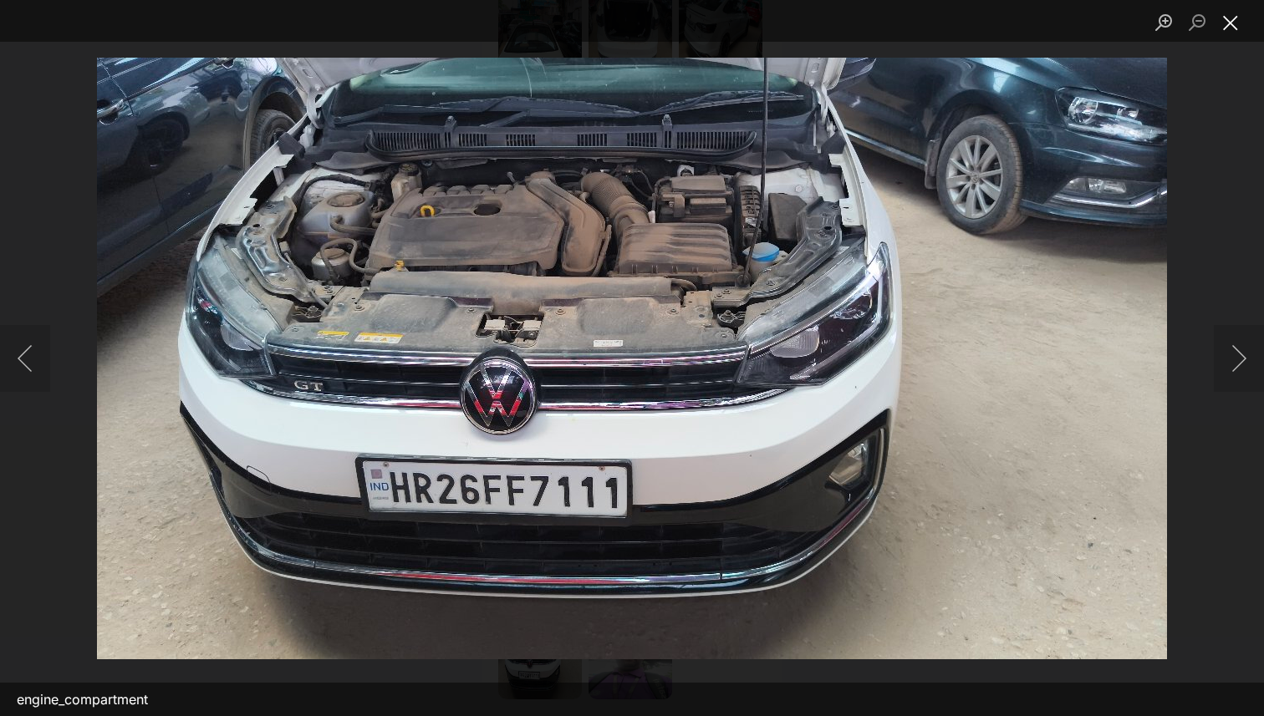
click at [1231, 26] on button "Close lightbox" at bounding box center [1230, 22] width 33 height 29
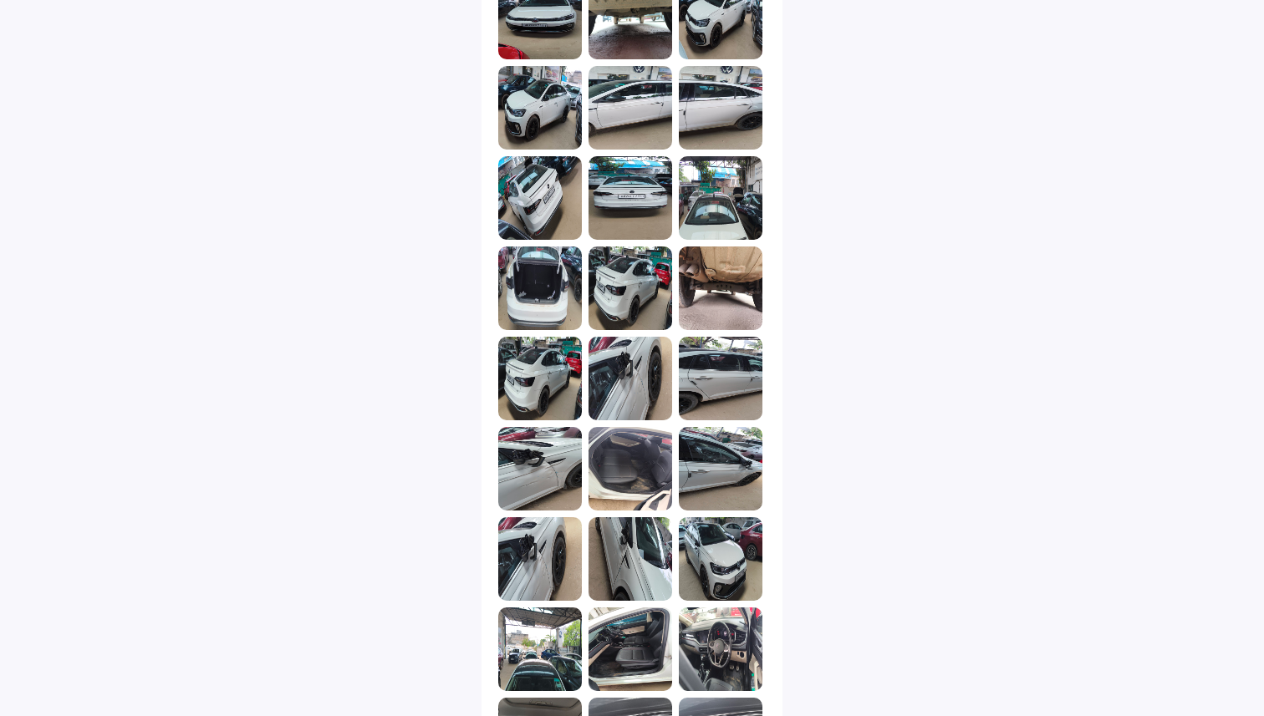
scroll to position [0, 0]
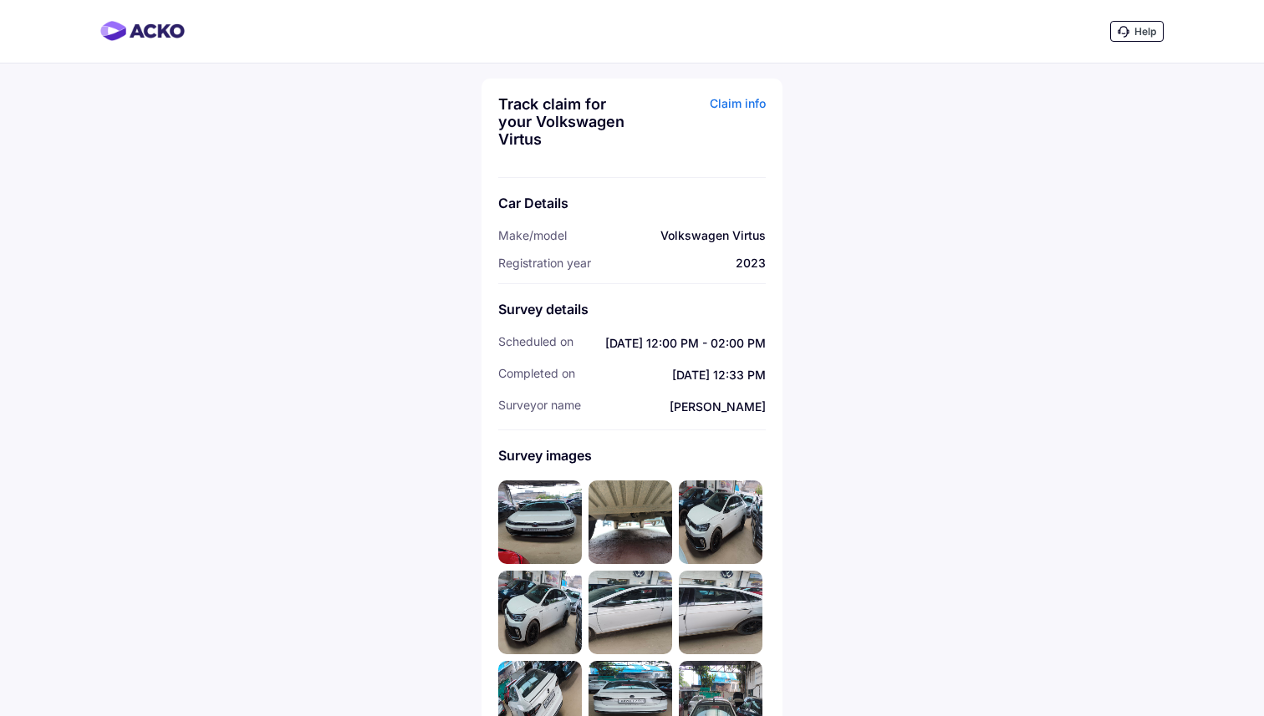
click at [749, 105] on div "Claim info" at bounding box center [701, 127] width 130 height 65
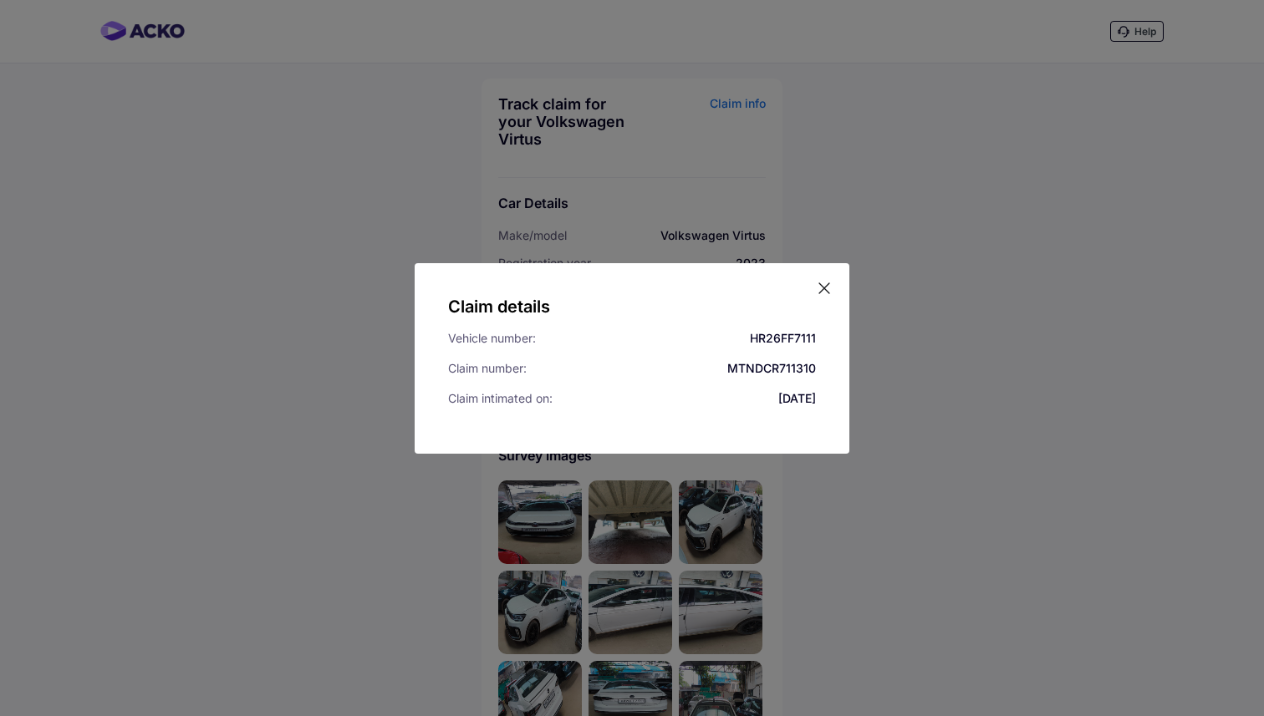
click at [826, 289] on icon at bounding box center [824, 288] width 10 height 10
